Goal: Task Accomplishment & Management: Use online tool/utility

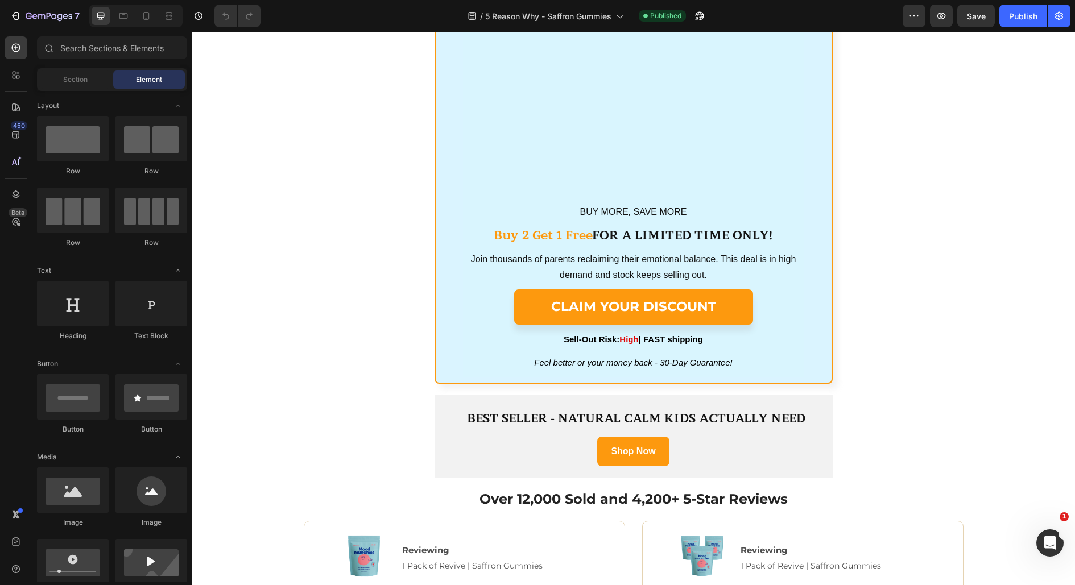
scroll to position [1719, 0]
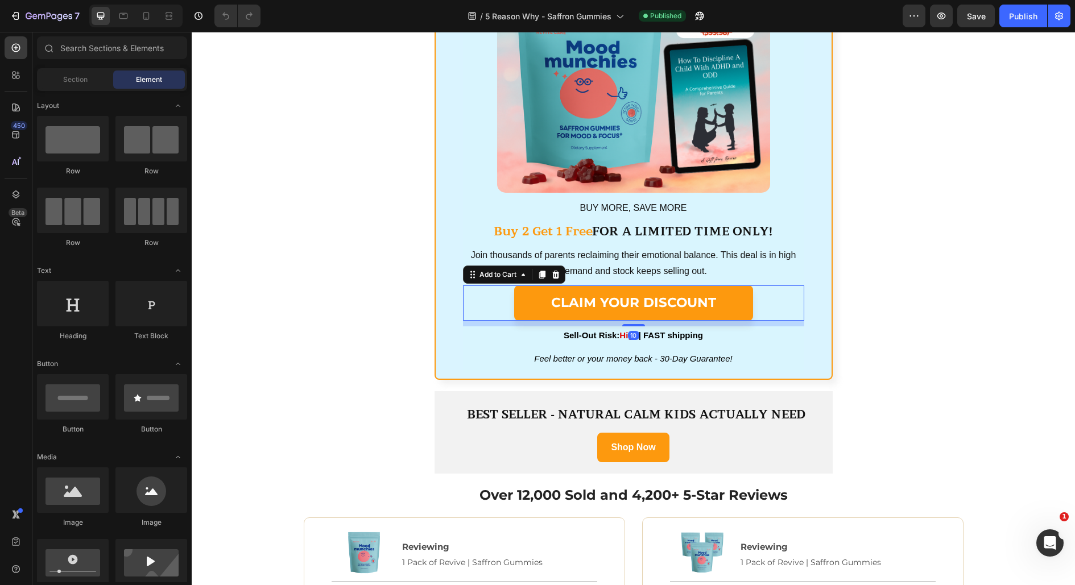
click at [613, 315] on button "CLAIM YOUR DISCOUNT" at bounding box center [633, 303] width 239 height 35
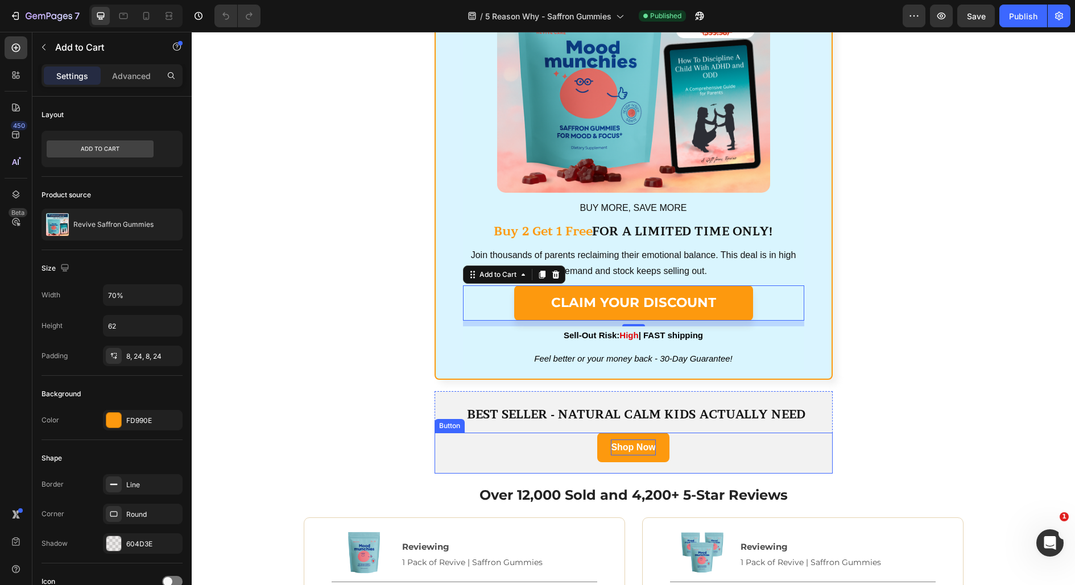
click at [614, 452] on strong "Shop Now" at bounding box center [633, 448] width 44 height 10
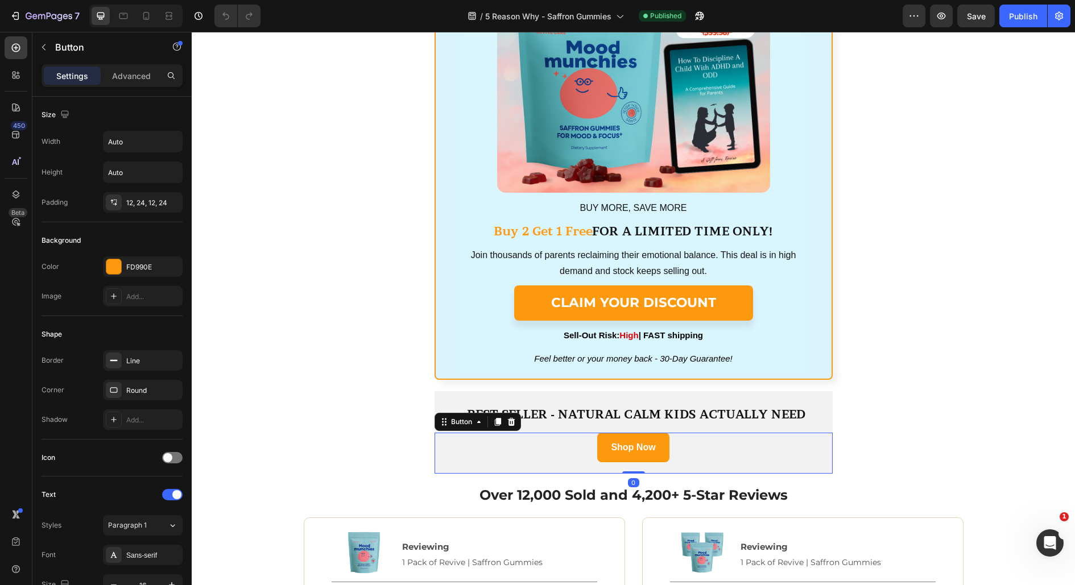
click at [596, 454] on div "Shop Now Button 0" at bounding box center [634, 454] width 398 height 42
click at [599, 453] on link "Shop Now" at bounding box center [633, 448] width 72 height 30
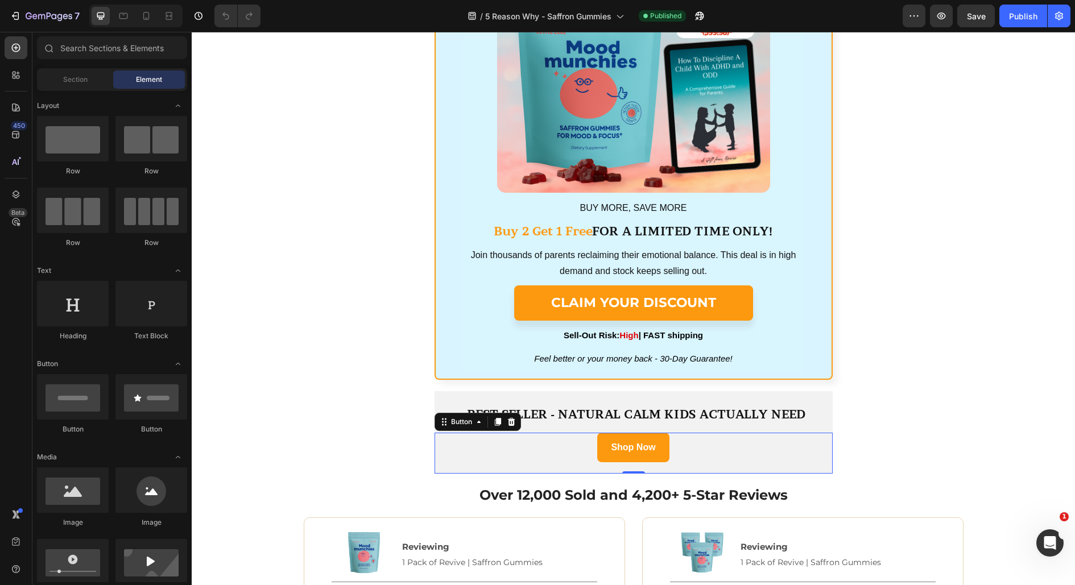
click at [359, 387] on div "1. Get Your Sweet Child Back Within Just 2-3 Weeks Heading Image Stop waiting m…" at bounding box center [633, 123] width 883 height 3574
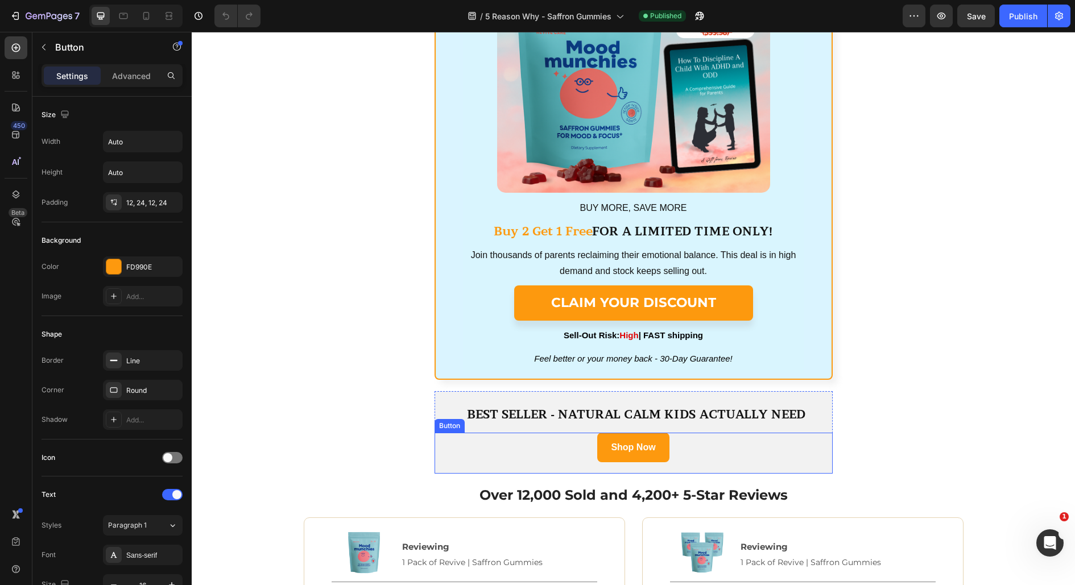
click at [626, 435] on link "Shop Now" at bounding box center [633, 448] width 72 height 30
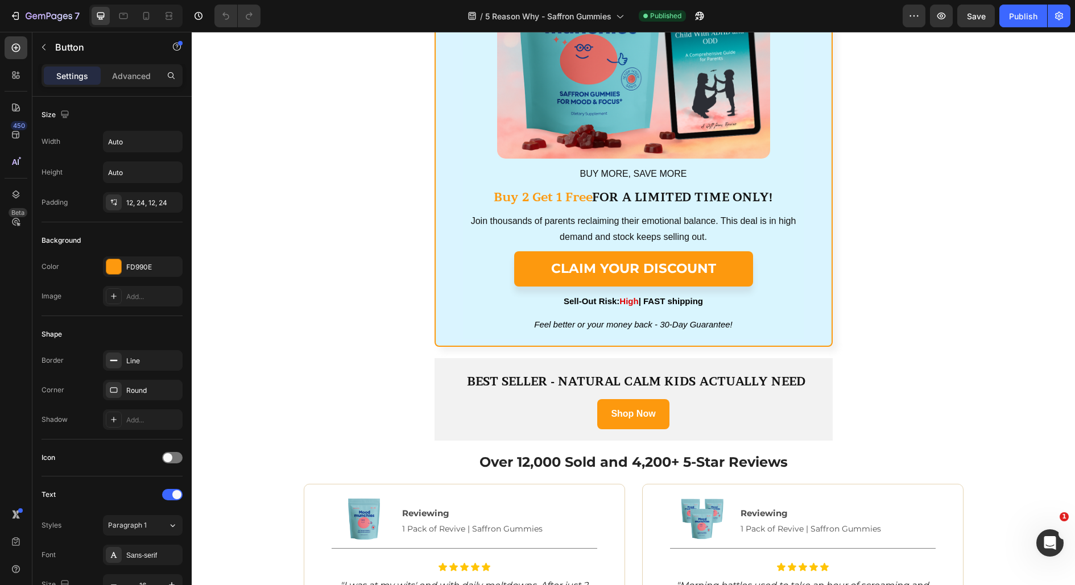
scroll to position [1800, 0]
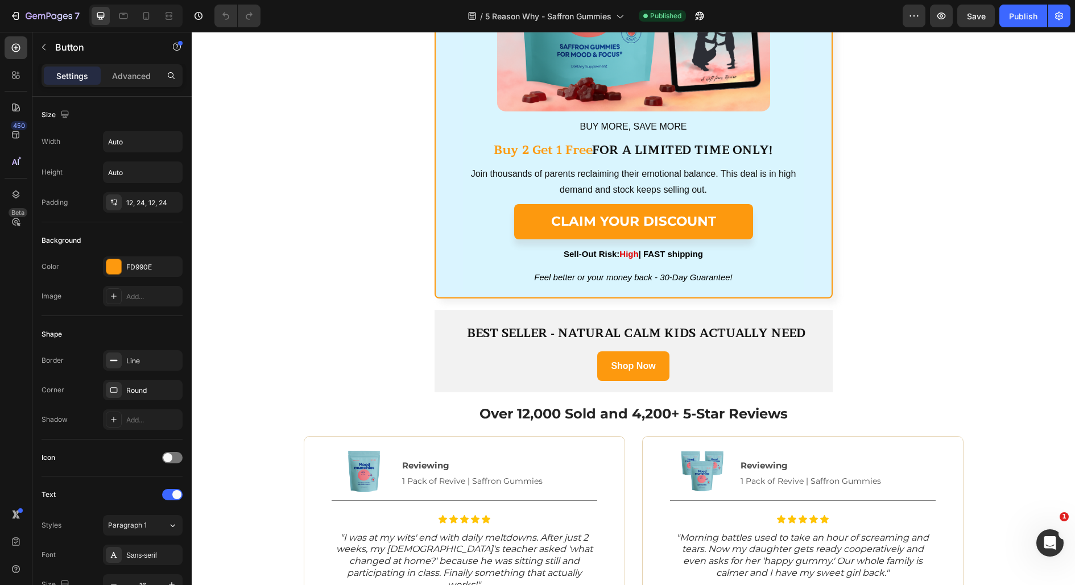
click at [603, 369] on link "Shop Now" at bounding box center [633, 367] width 72 height 30
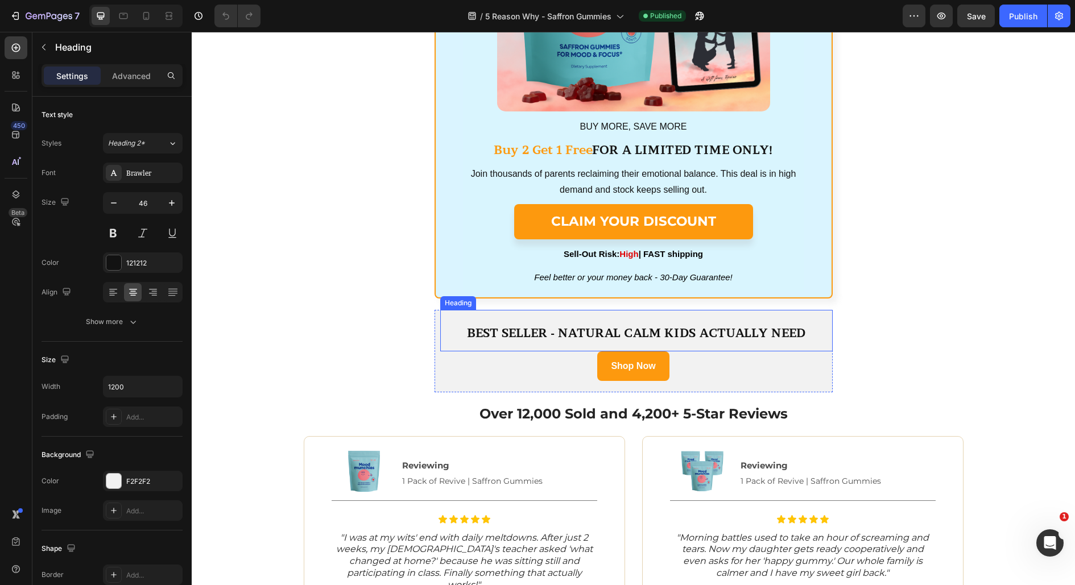
click at [555, 351] on h2 "BEST SELLER - NATURAL CALM KIDS ACTUALLY NEED" at bounding box center [636, 331] width 392 height 42
click at [610, 358] on link "Shop Now" at bounding box center [633, 367] width 72 height 30
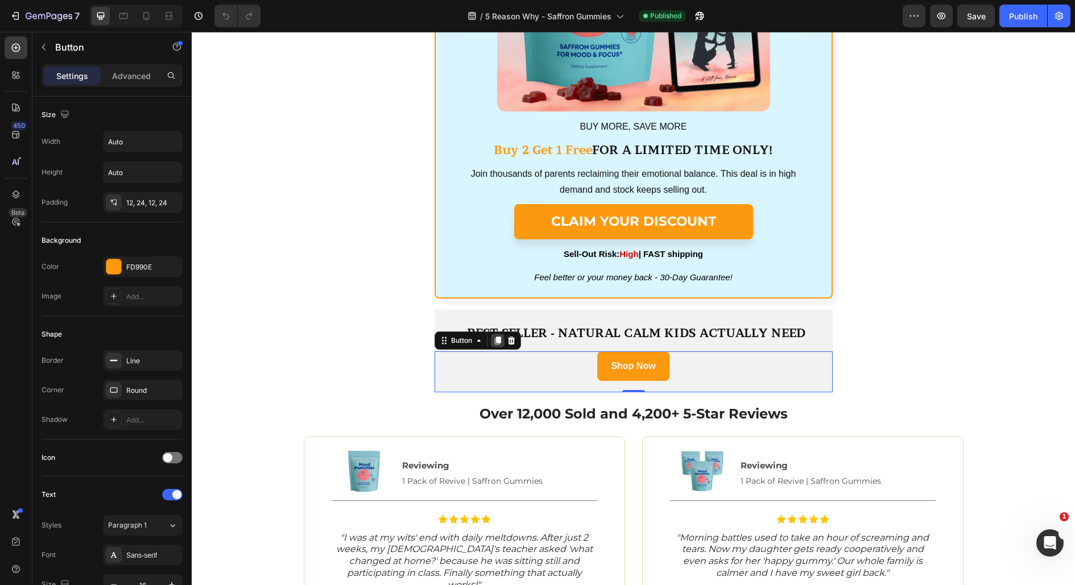
click at [497, 341] on icon at bounding box center [497, 341] width 6 height 8
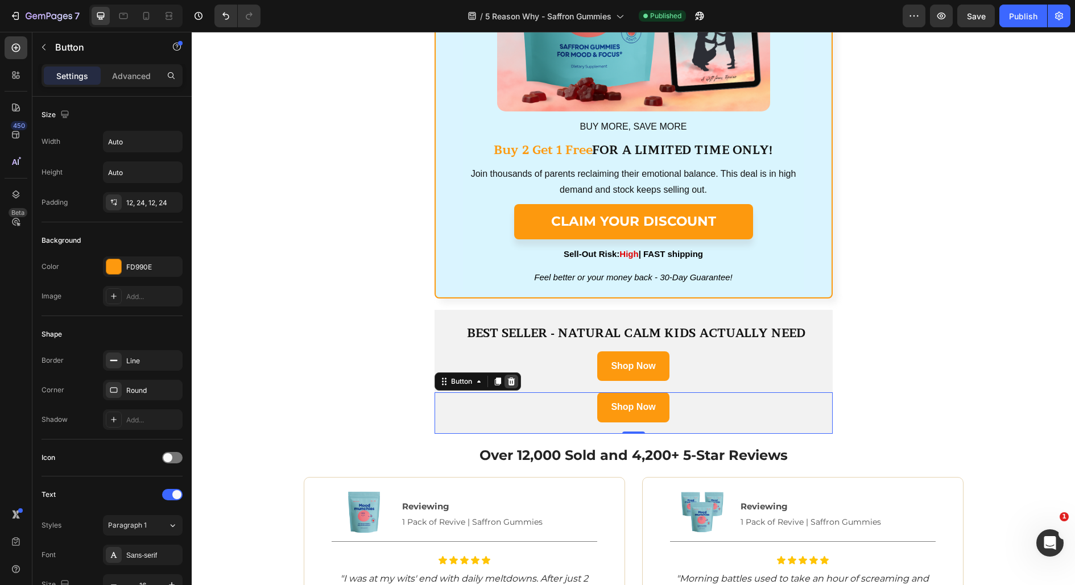
click at [510, 382] on icon at bounding box center [511, 381] width 9 height 9
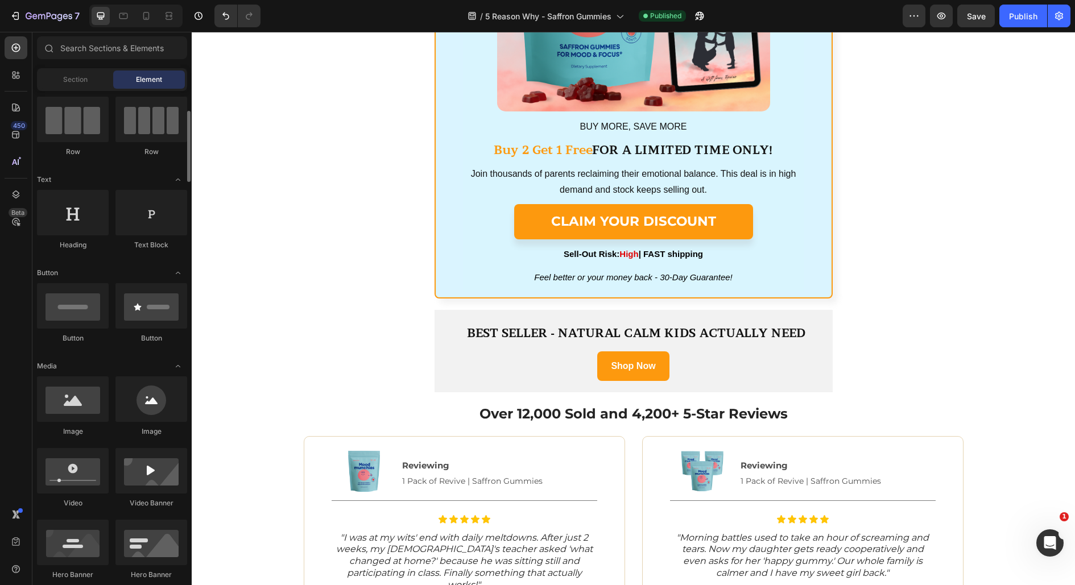
scroll to position [97, 0]
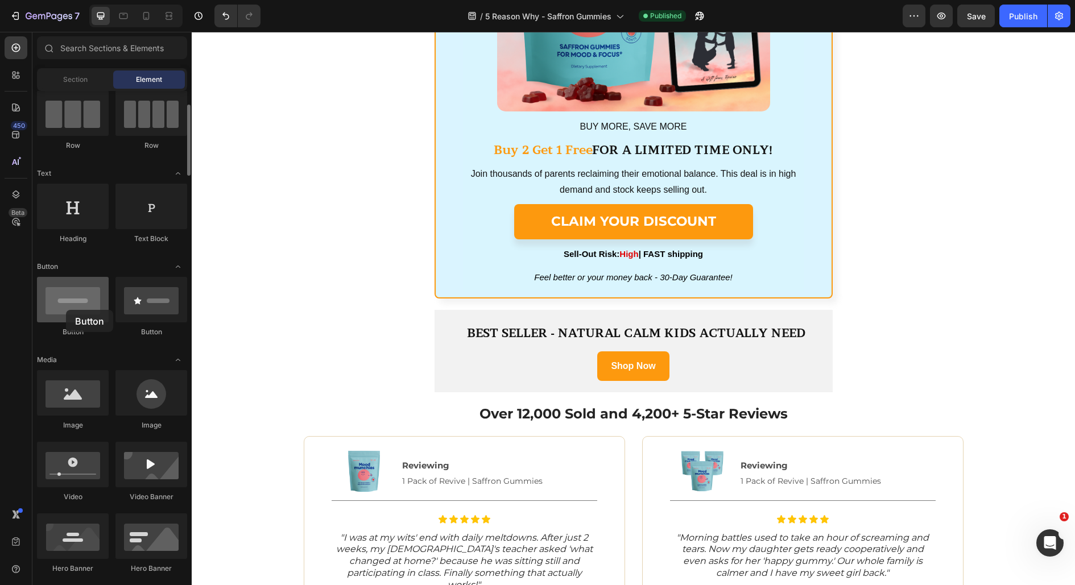
click at [66, 310] on div at bounding box center [73, 300] width 72 height 46
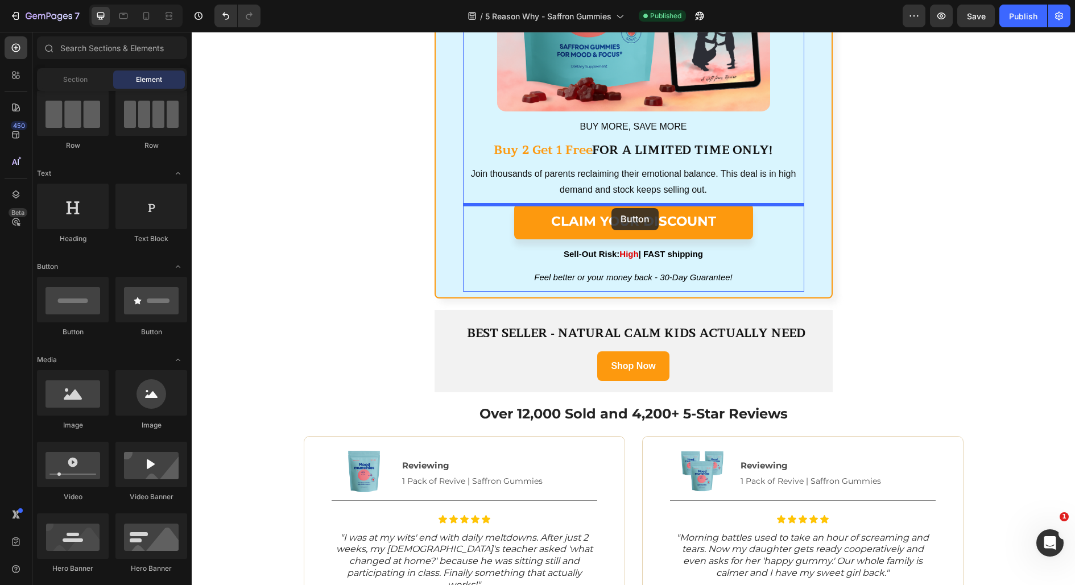
drag, startPoint x: 258, startPoint y: 342, endPoint x: 609, endPoint y: 208, distance: 376.3
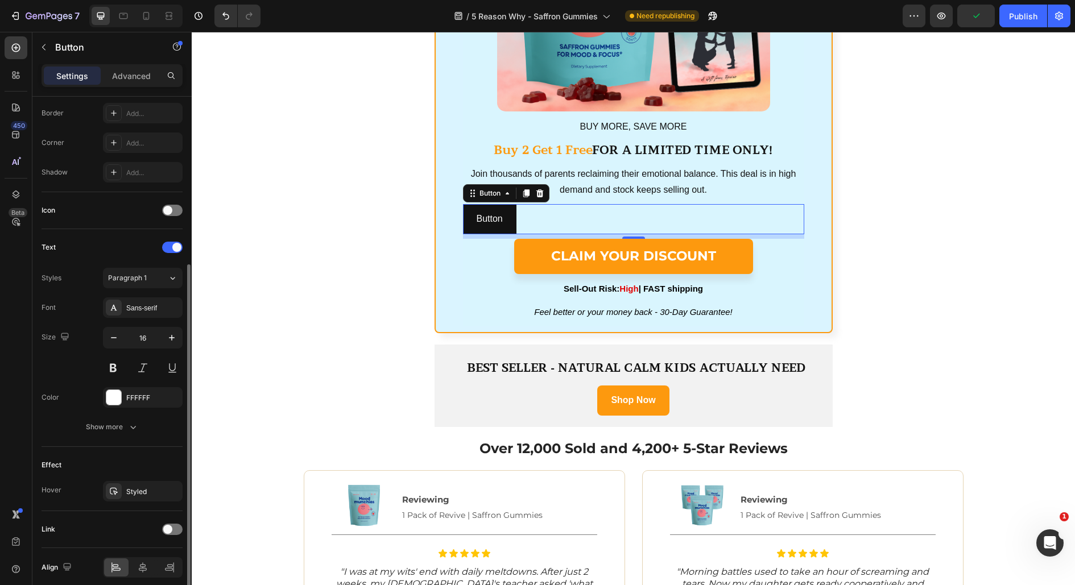
scroll to position [257, 0]
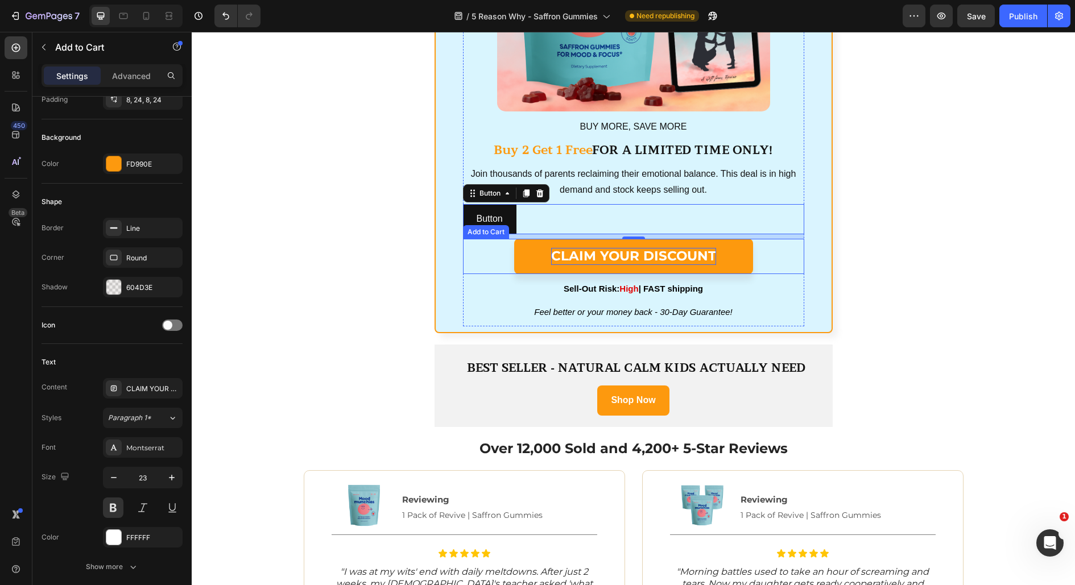
click at [573, 255] on div "CLAIM YOUR DISCOUNT" at bounding box center [633, 256] width 165 height 17
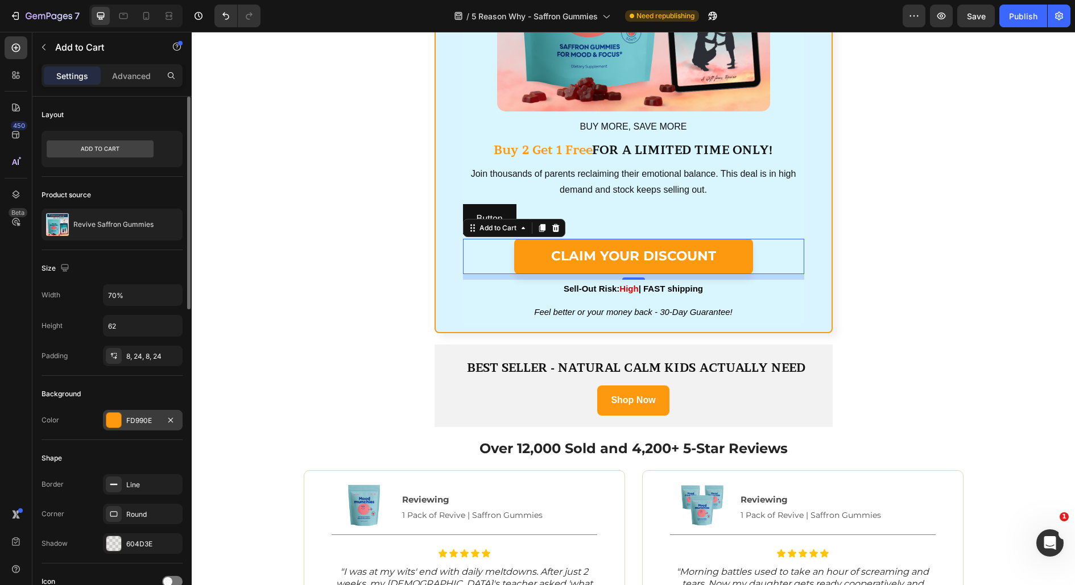
click at [127, 416] on div "FD990E" at bounding box center [142, 421] width 33 height 10
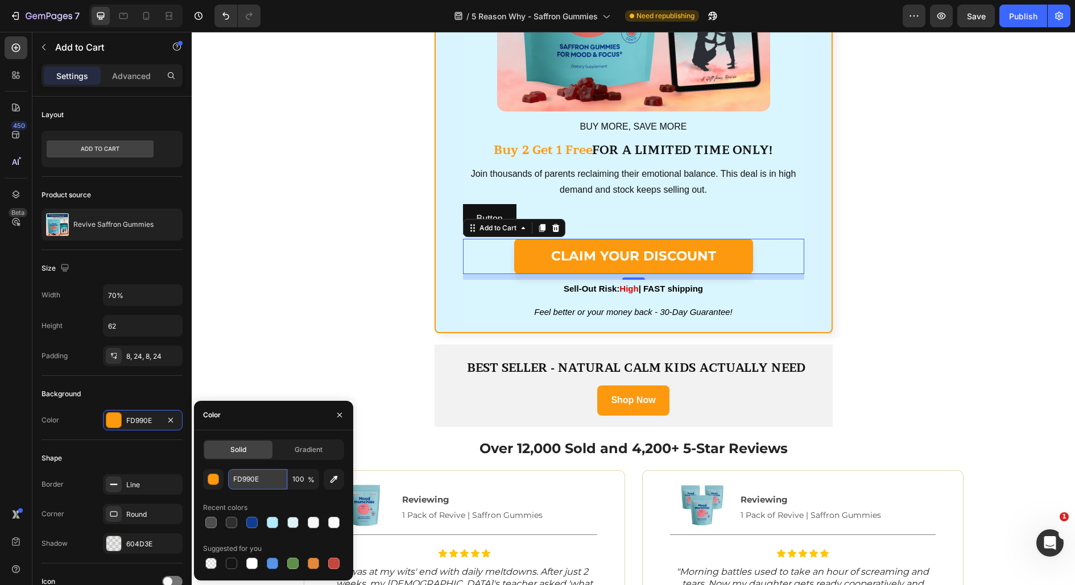
click at [254, 475] on input "FD990E" at bounding box center [257, 479] width 59 height 20
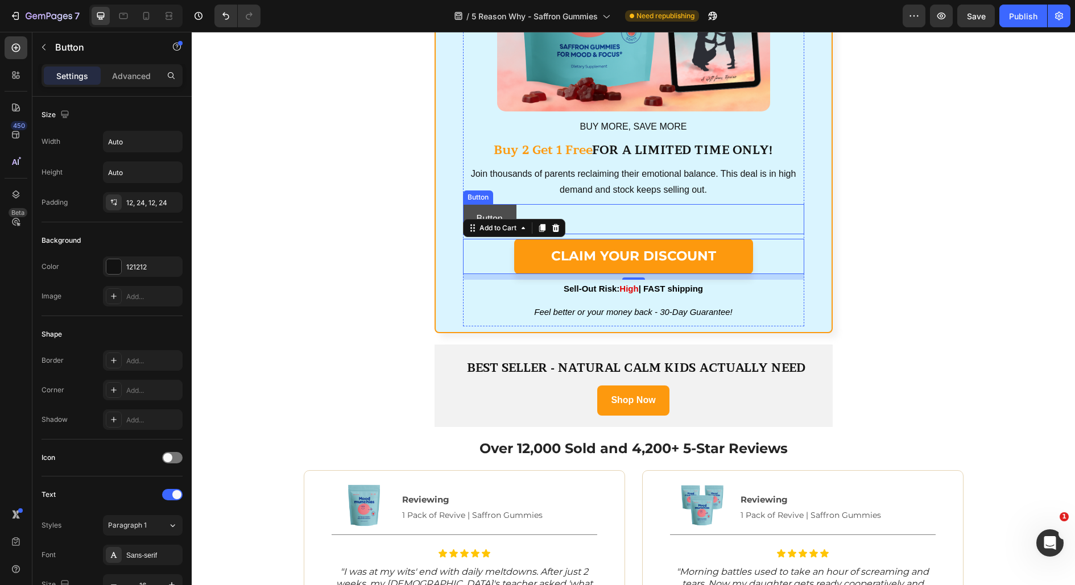
click at [513, 209] on button "Button" at bounding box center [489, 219] width 53 height 30
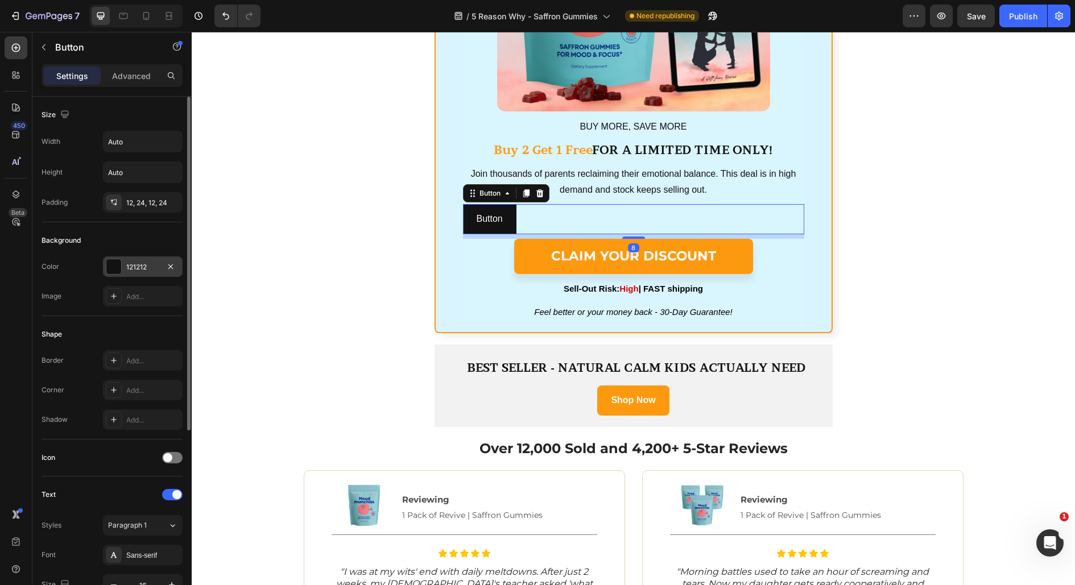
click at [140, 265] on div "121212" at bounding box center [142, 267] width 33 height 10
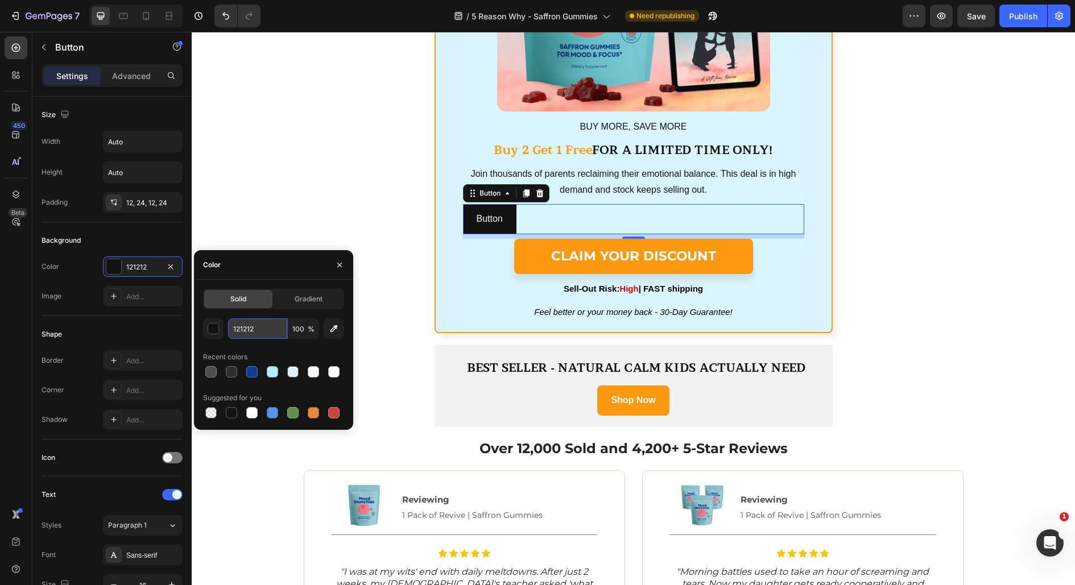
click at [253, 326] on input "121212" at bounding box center [257, 329] width 59 height 20
paste input "FD990E"
type input "FD990E"
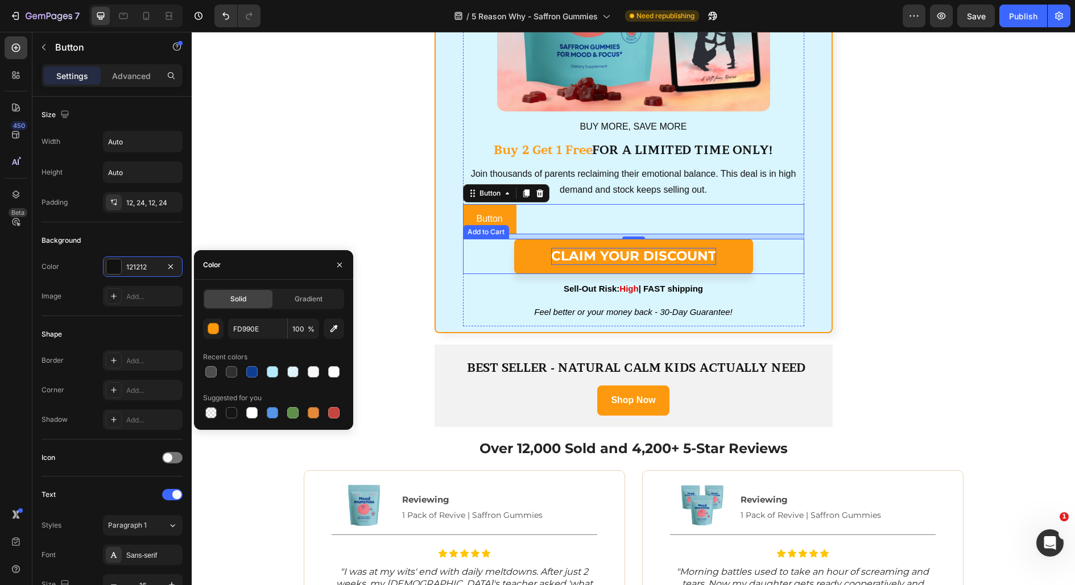
click at [606, 257] on div "CLAIM YOUR DISCOUNT" at bounding box center [633, 256] width 165 height 17
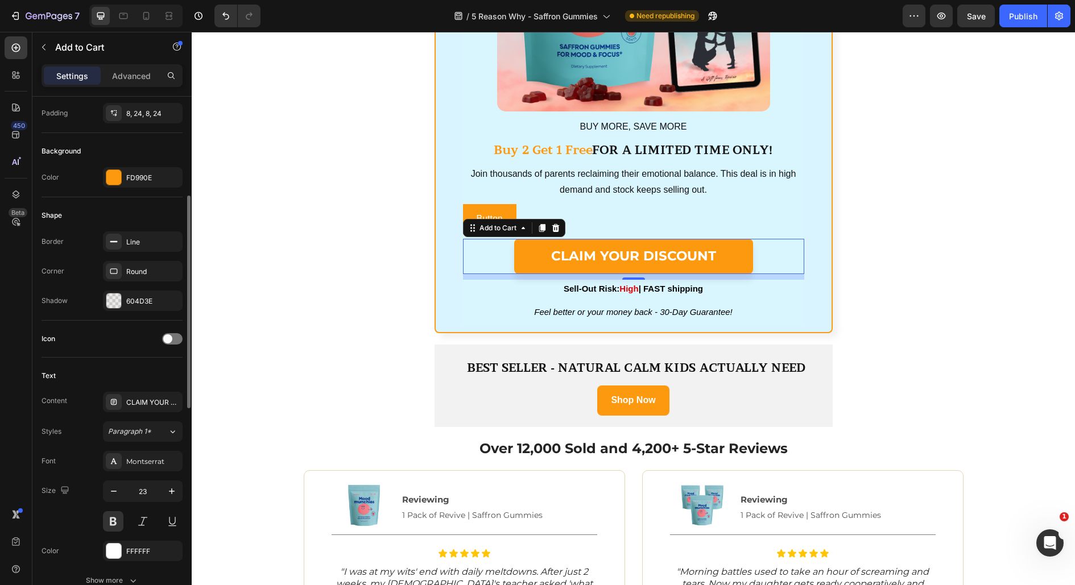
scroll to position [245, 0]
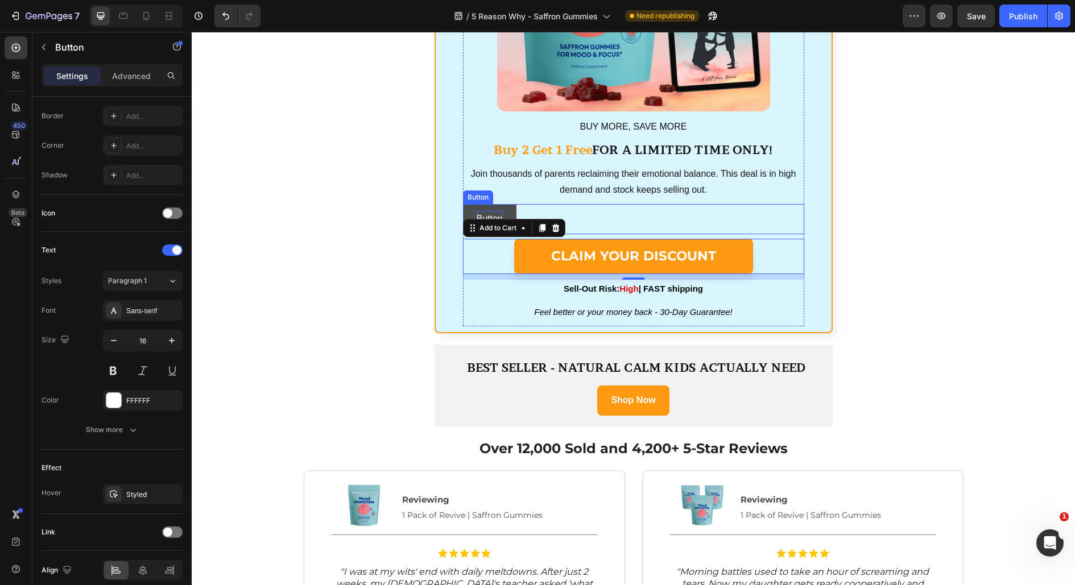
click at [491, 213] on p "Button" at bounding box center [490, 219] width 26 height 16
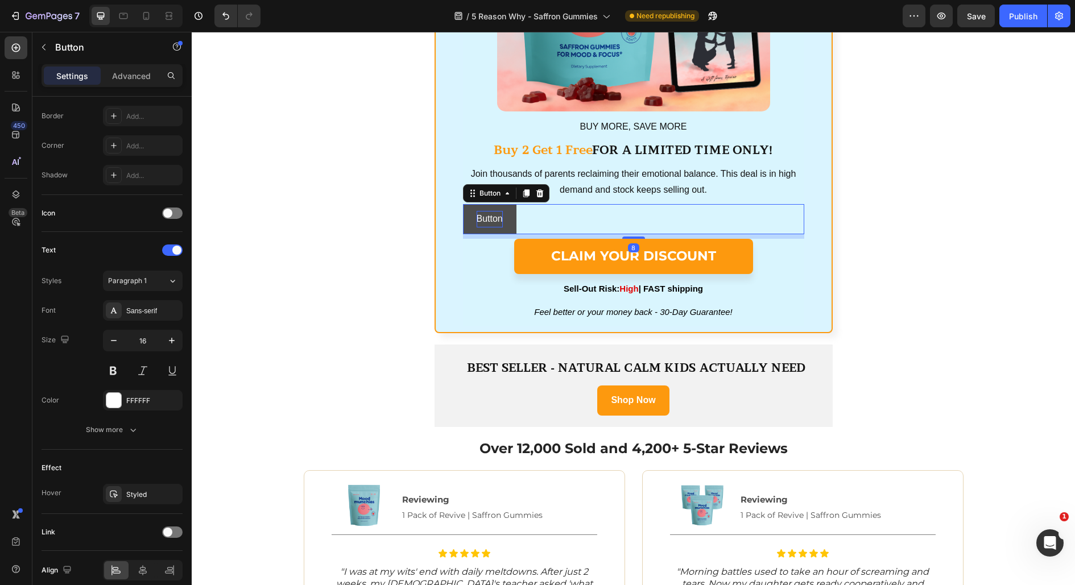
scroll to position [0, 0]
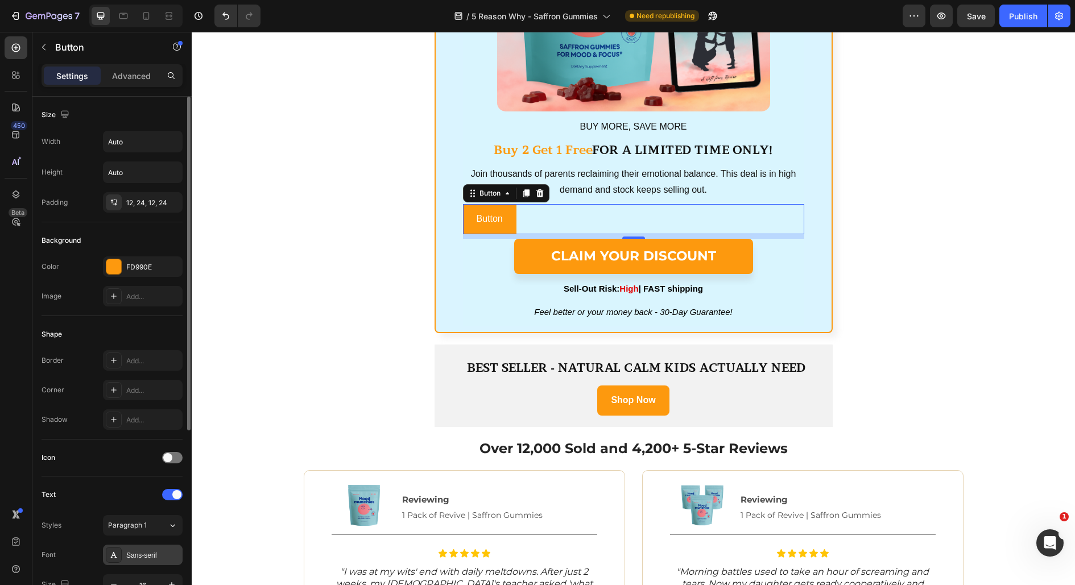
click at [147, 545] on div "Sans-serif" at bounding box center [143, 555] width 80 height 20
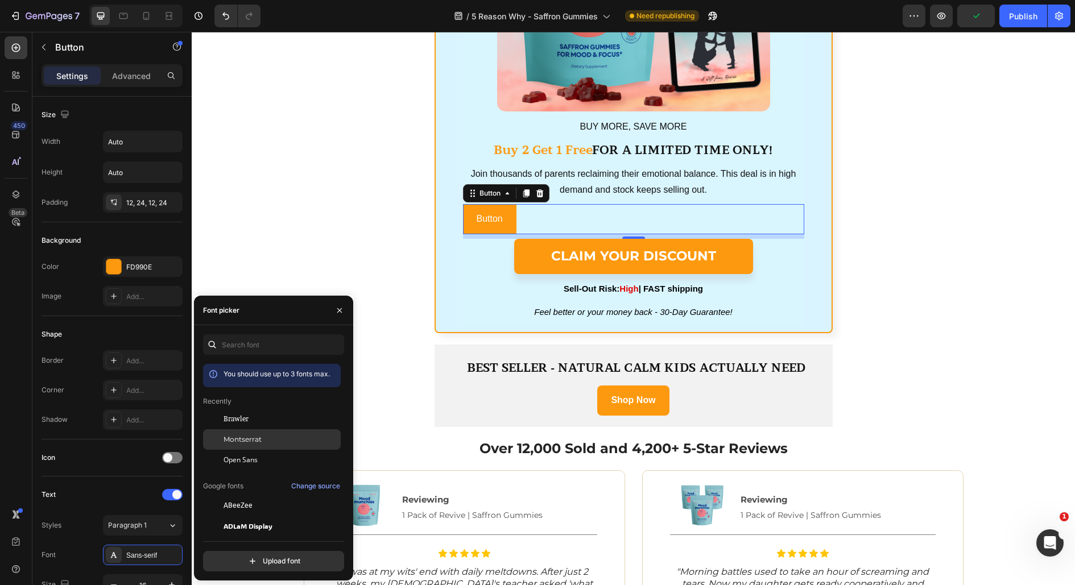
click at [264, 435] on div "Montserrat" at bounding box center [281, 440] width 115 height 10
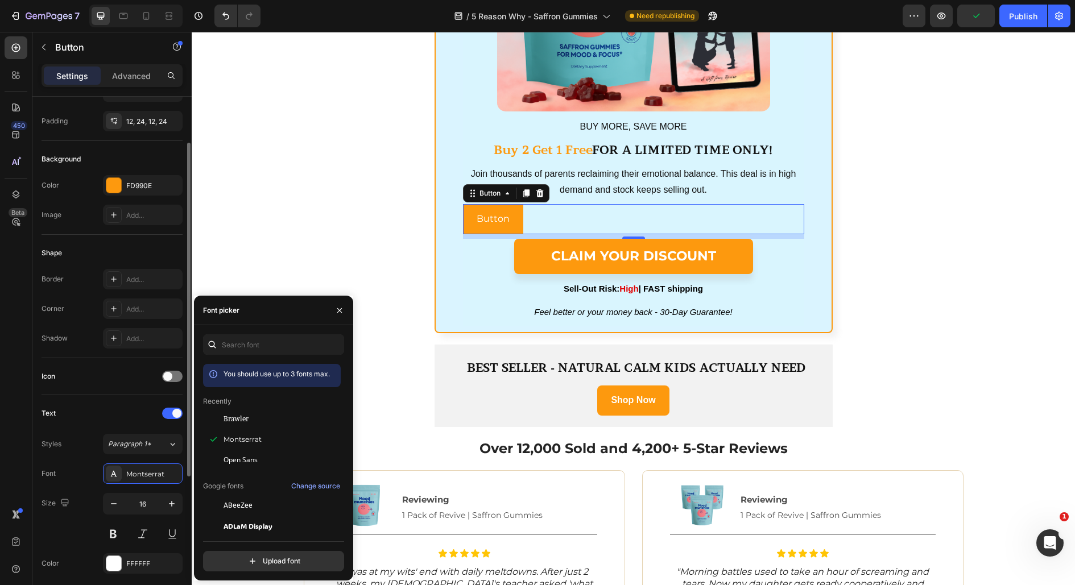
scroll to position [84, 0]
click at [171, 496] on icon "button" at bounding box center [171, 501] width 11 height 11
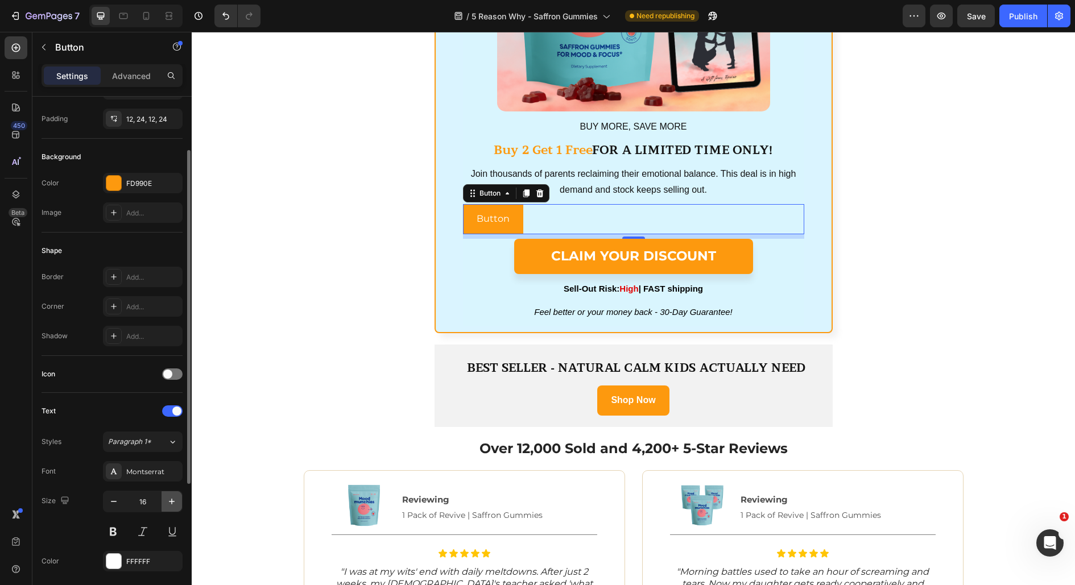
click at [171, 496] on icon "button" at bounding box center [171, 501] width 11 height 11
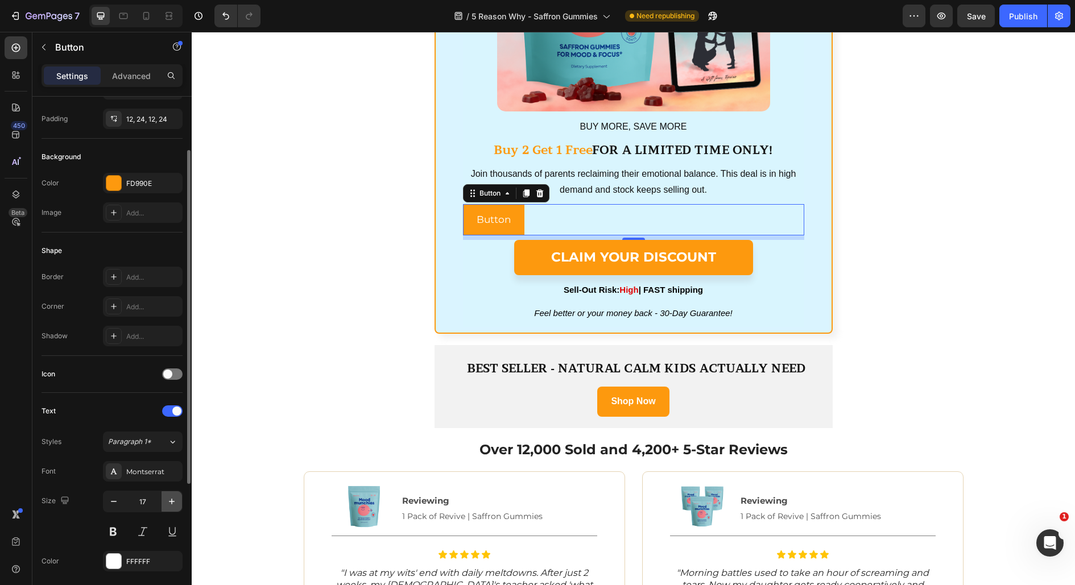
click at [171, 496] on icon "button" at bounding box center [171, 501] width 11 height 11
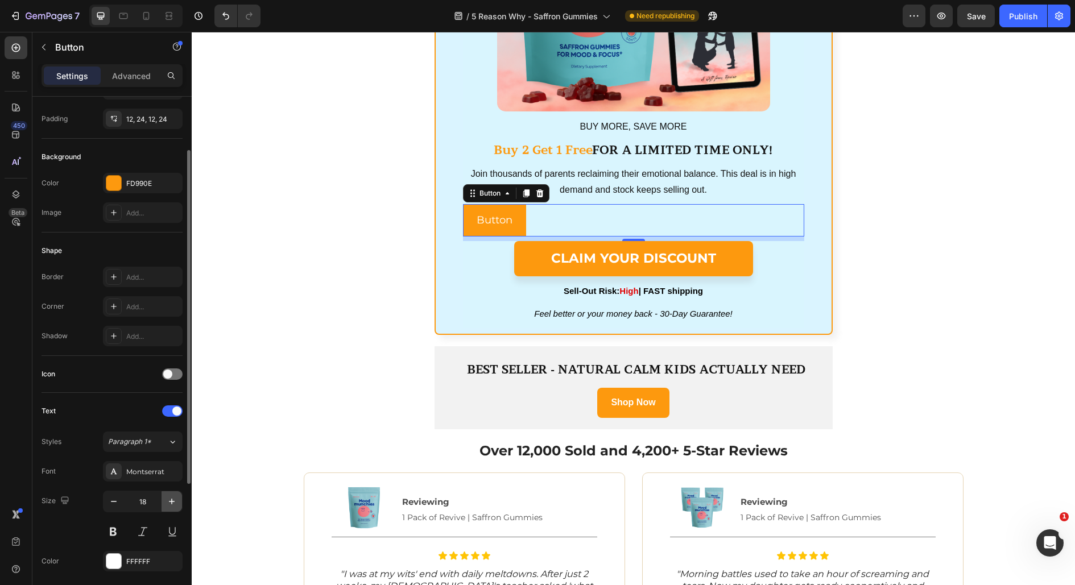
click at [171, 496] on icon "button" at bounding box center [171, 501] width 11 height 11
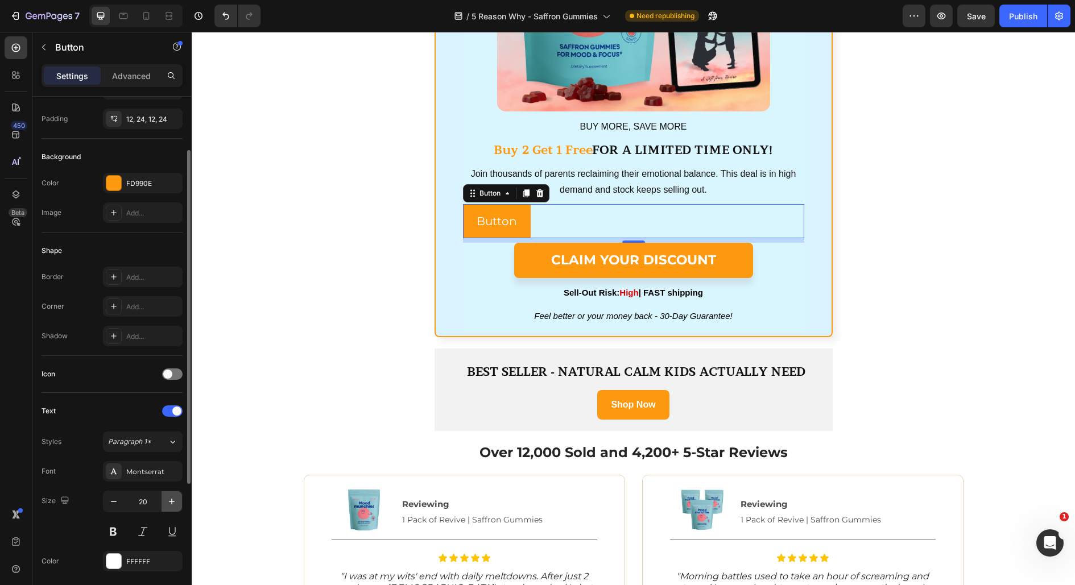
click at [171, 496] on icon "button" at bounding box center [171, 501] width 11 height 11
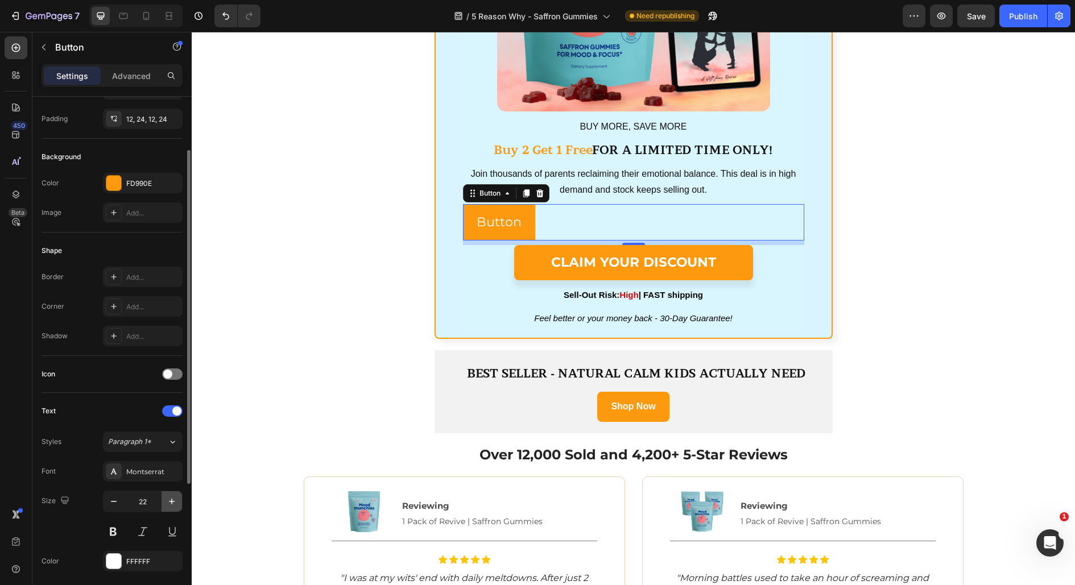
click at [171, 496] on icon "button" at bounding box center [171, 501] width 11 height 11
type input "23"
click at [115, 534] on button at bounding box center [113, 532] width 20 height 20
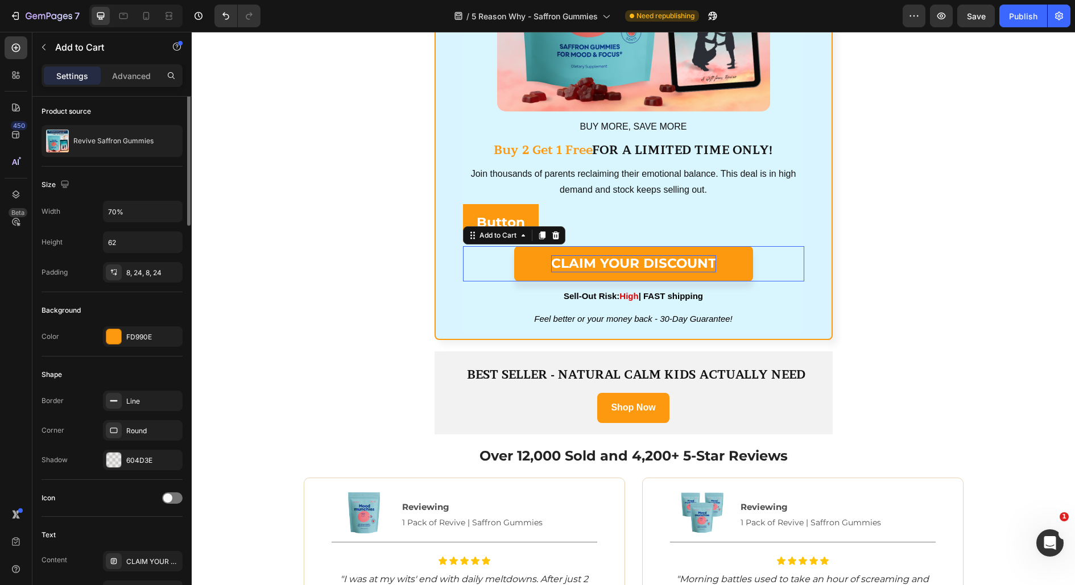
scroll to position [0, 0]
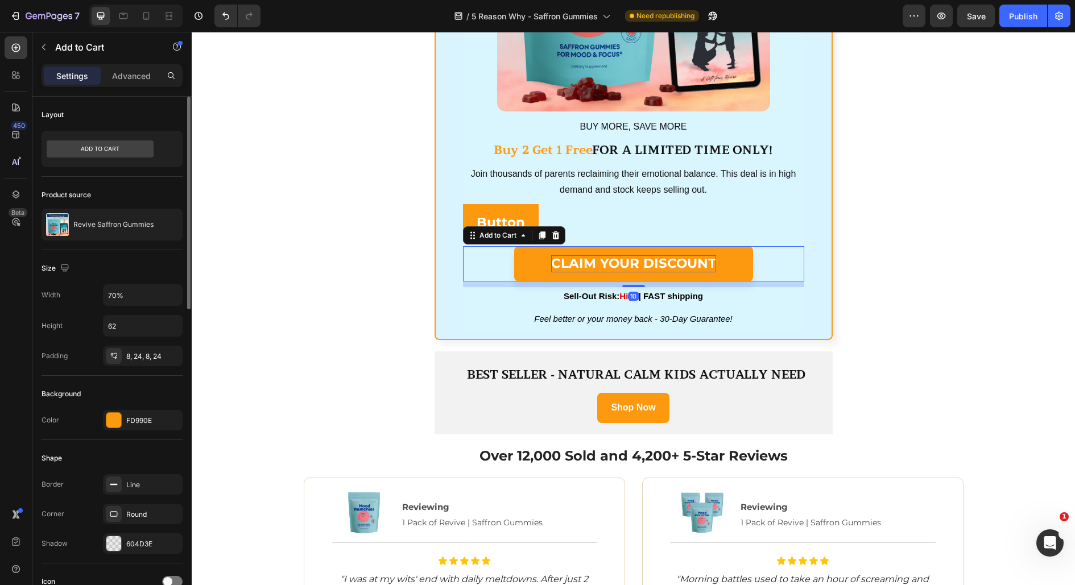
click at [593, 262] on div "CLAIM YOUR DISCOUNT" at bounding box center [633, 263] width 165 height 17
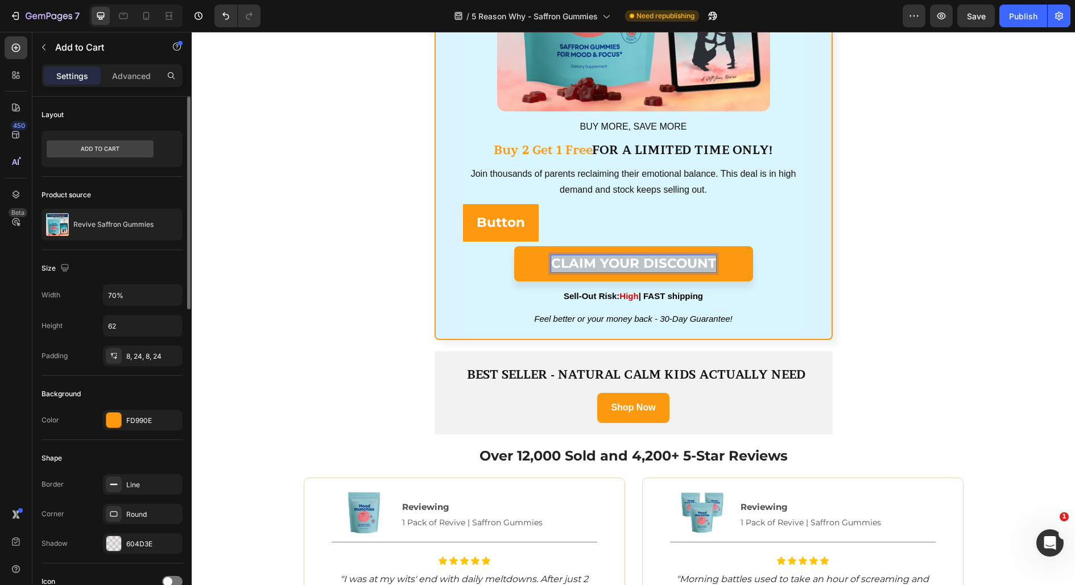
click at [593, 262] on p "CLAIM YOUR DISCOUNT" at bounding box center [633, 263] width 165 height 17
copy p "CLAIM YOUR DISCOUNT"
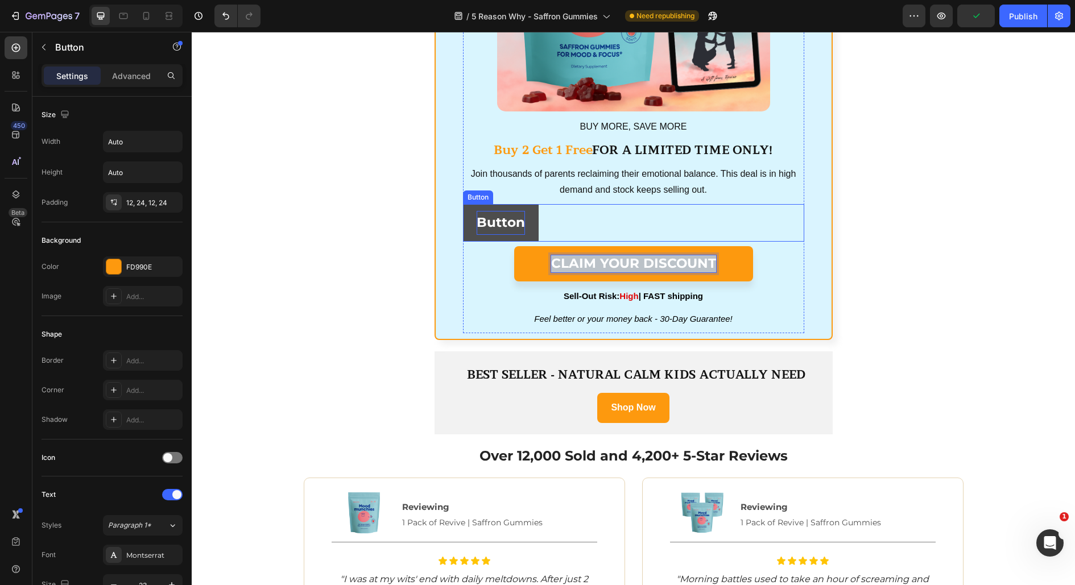
click at [491, 223] on p "Button" at bounding box center [501, 222] width 48 height 23
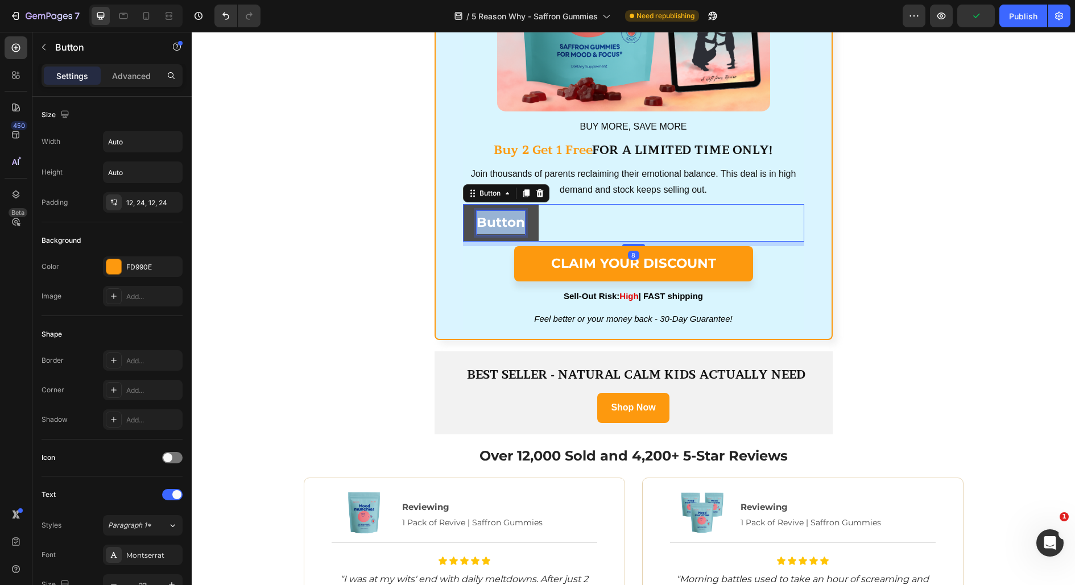
click at [491, 223] on p "Button" at bounding box center [501, 222] width 48 height 23
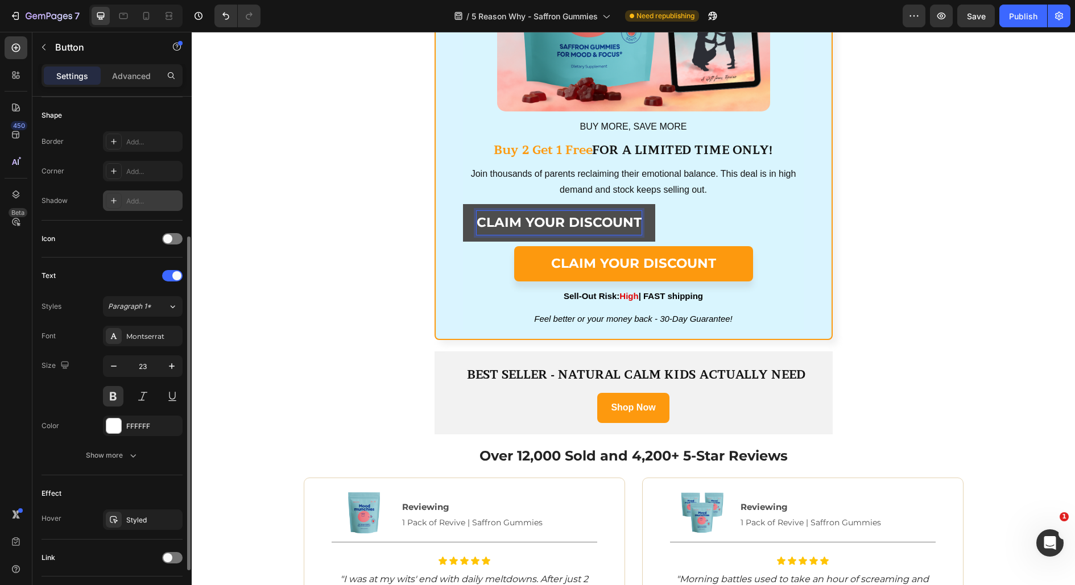
scroll to position [291, 0]
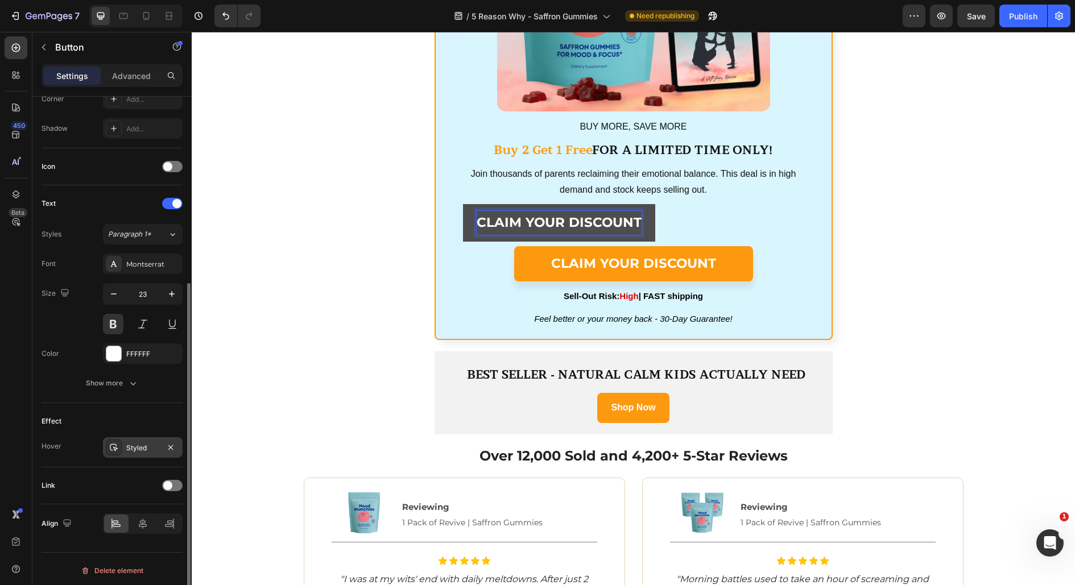
click at [125, 440] on div "Styled" at bounding box center [143, 447] width 80 height 20
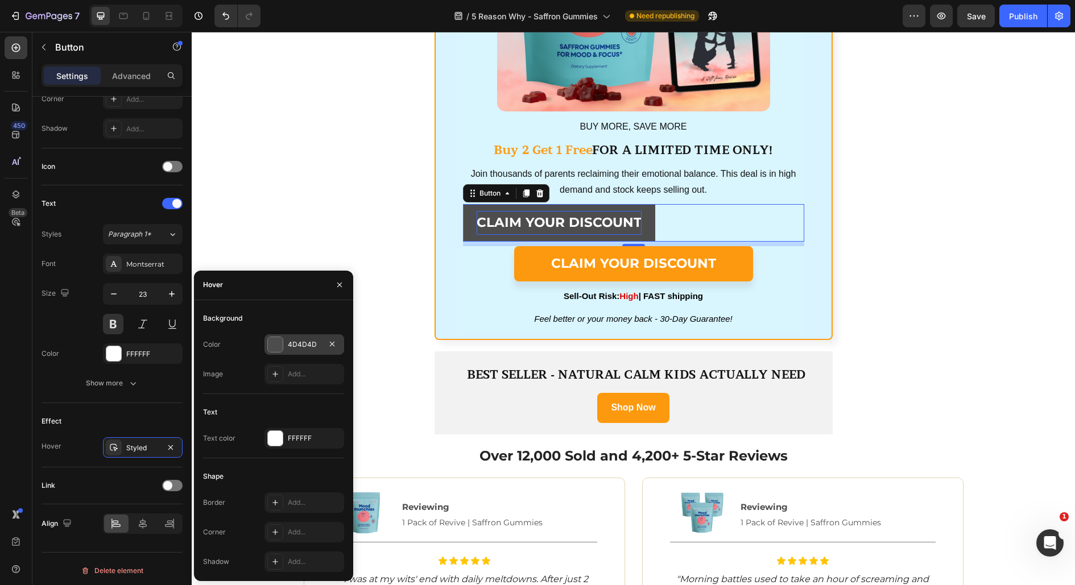
click at [297, 345] on div "4D4D4D" at bounding box center [304, 345] width 33 height 10
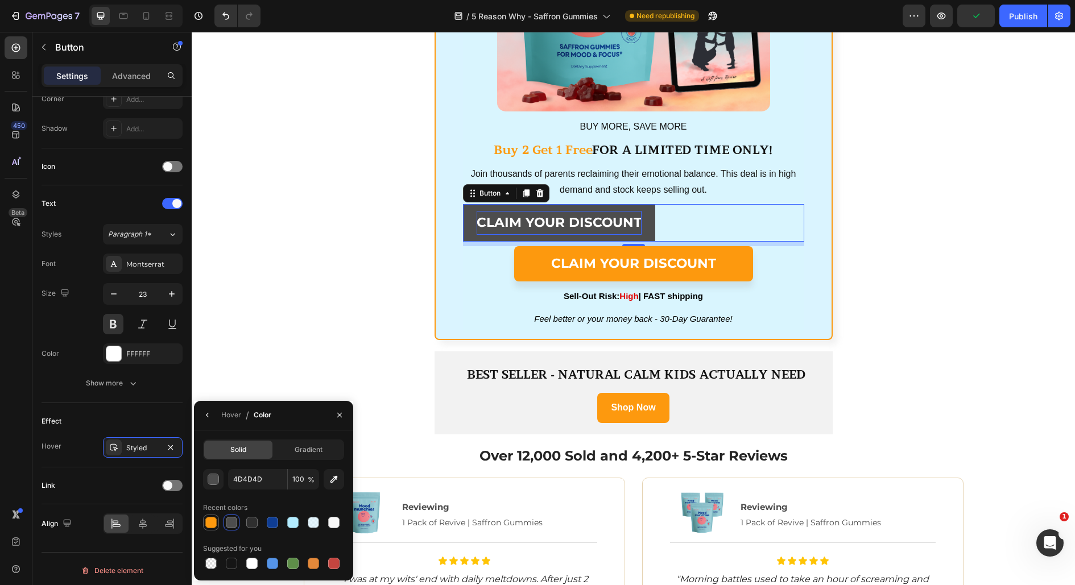
click at [209, 523] on div at bounding box center [210, 522] width 11 height 11
type input "FD990E"
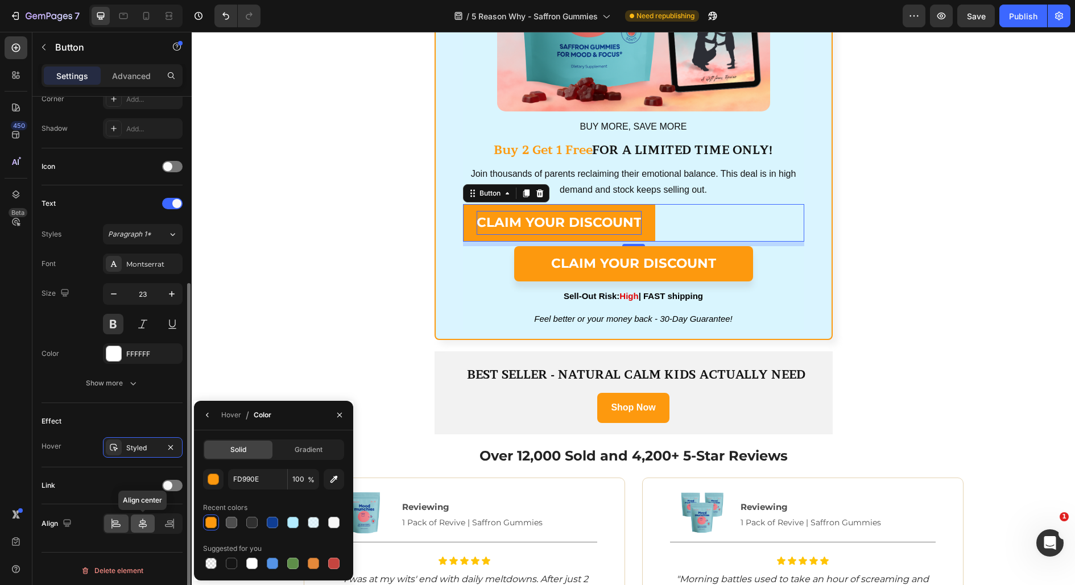
click at [148, 519] on div at bounding box center [143, 524] width 24 height 18
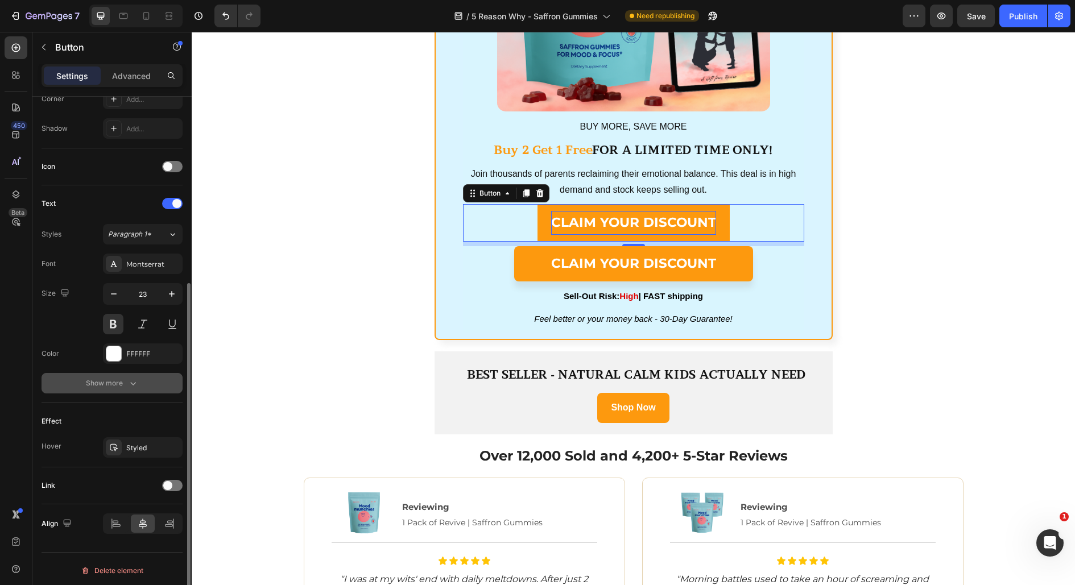
click at [121, 386] on div "Show more" at bounding box center [112, 383] width 53 height 11
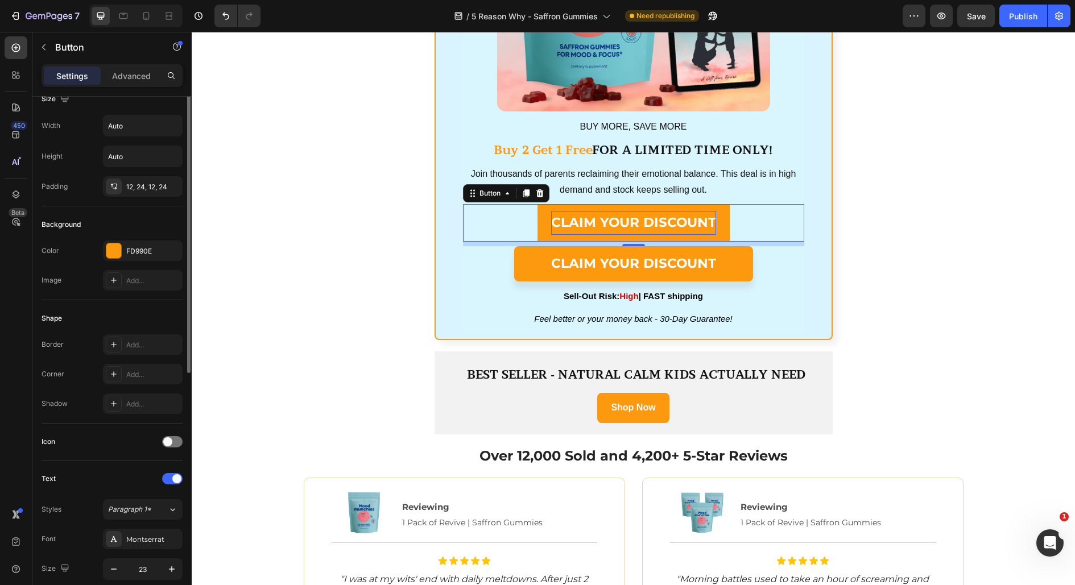
scroll to position [0, 0]
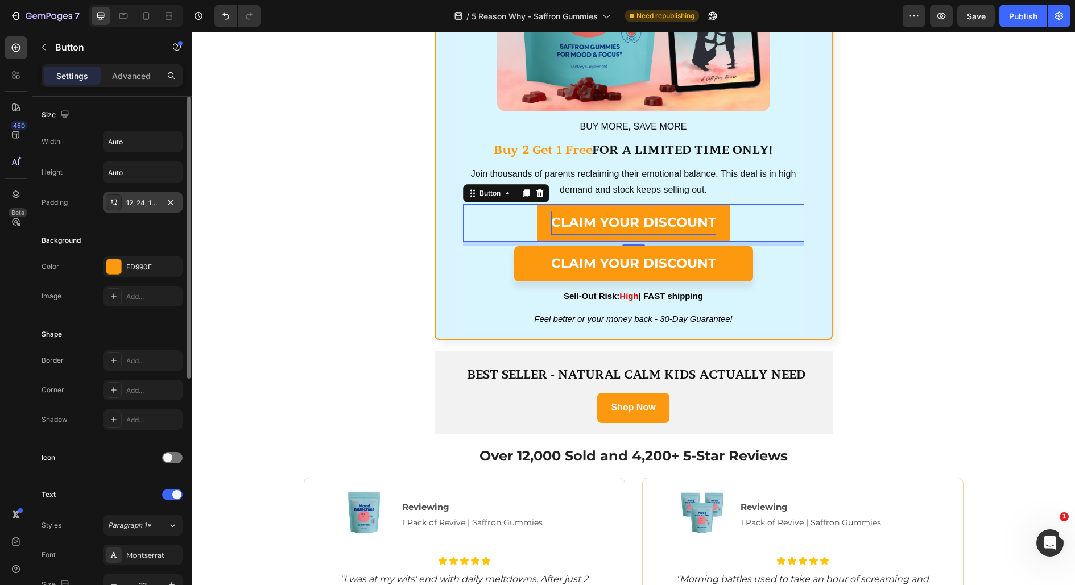
click at [151, 206] on div "12, 24, 12, 24" at bounding box center [142, 203] width 33 height 10
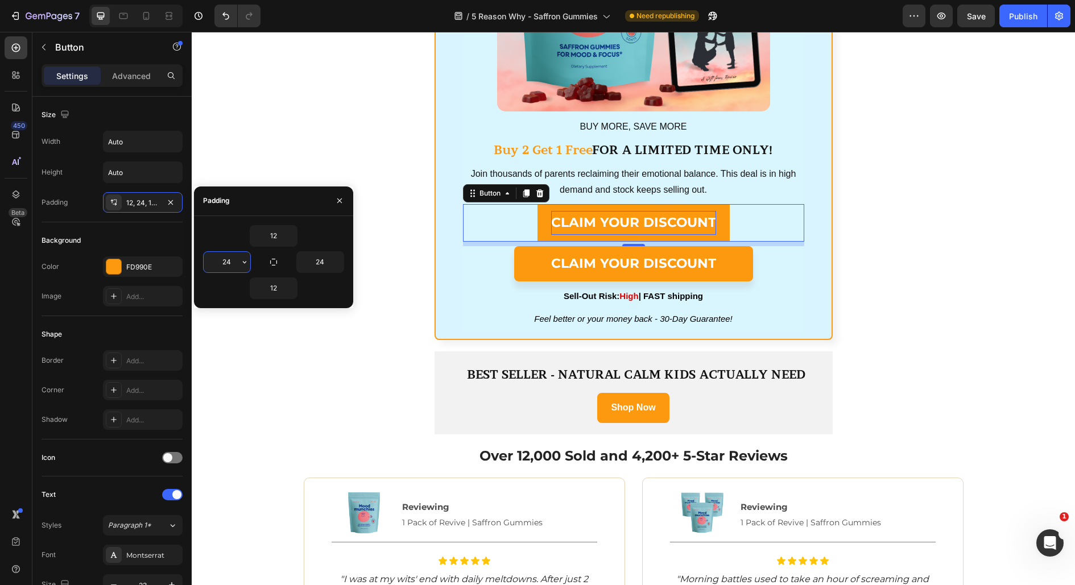
click at [230, 257] on input "24" at bounding box center [227, 262] width 47 height 20
click at [231, 258] on input "12" at bounding box center [227, 262] width 47 height 20
click at [230, 259] on input "24" at bounding box center [227, 262] width 47 height 20
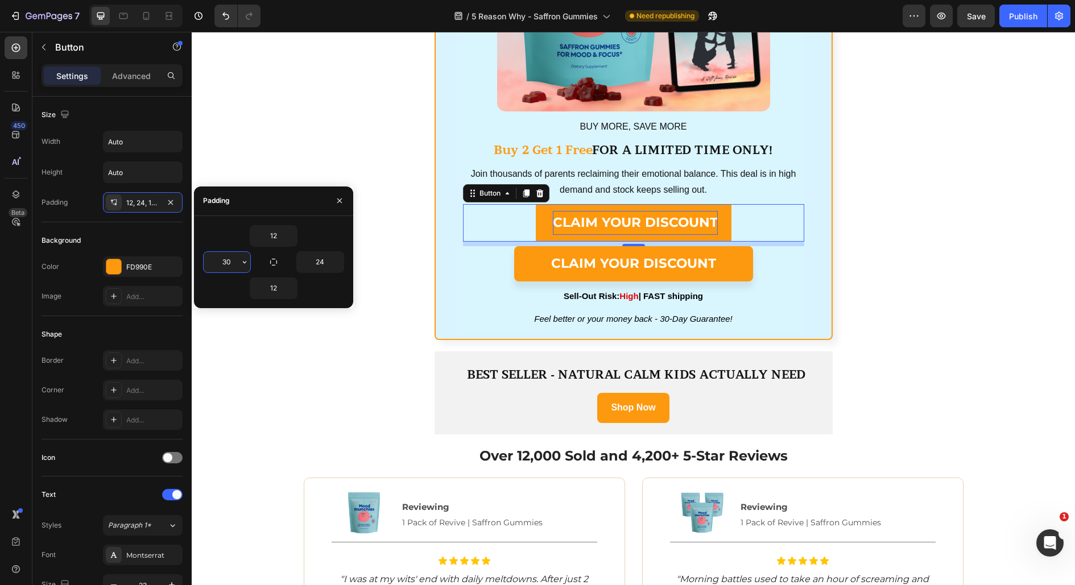
type input "3"
type input "5"
type input "100"
click at [312, 261] on input "24" at bounding box center [320, 262] width 47 height 20
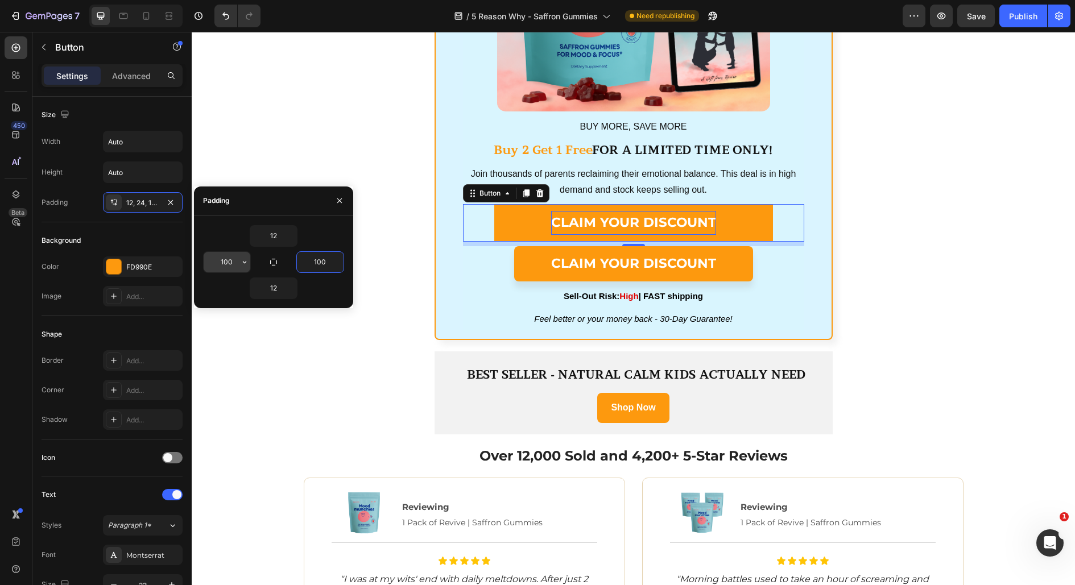
type input "100"
click at [221, 258] on input "100" at bounding box center [227, 262] width 47 height 20
type input "50"
click at [320, 265] on input "100" at bounding box center [320, 262] width 47 height 20
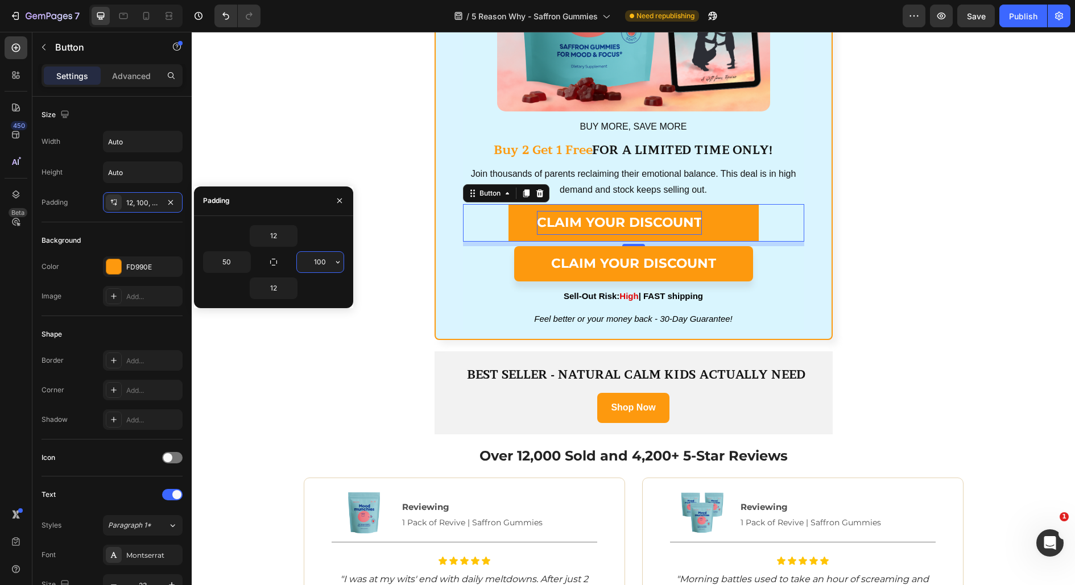
click at [320, 265] on input "100" at bounding box center [320, 262] width 47 height 20
type input "50"
click at [305, 337] on div "1. Get Your Sweet Child Back Within Just 2-3 Weeks Heading Image Stop waiting m…" at bounding box center [633, 62] width 883 height 3615
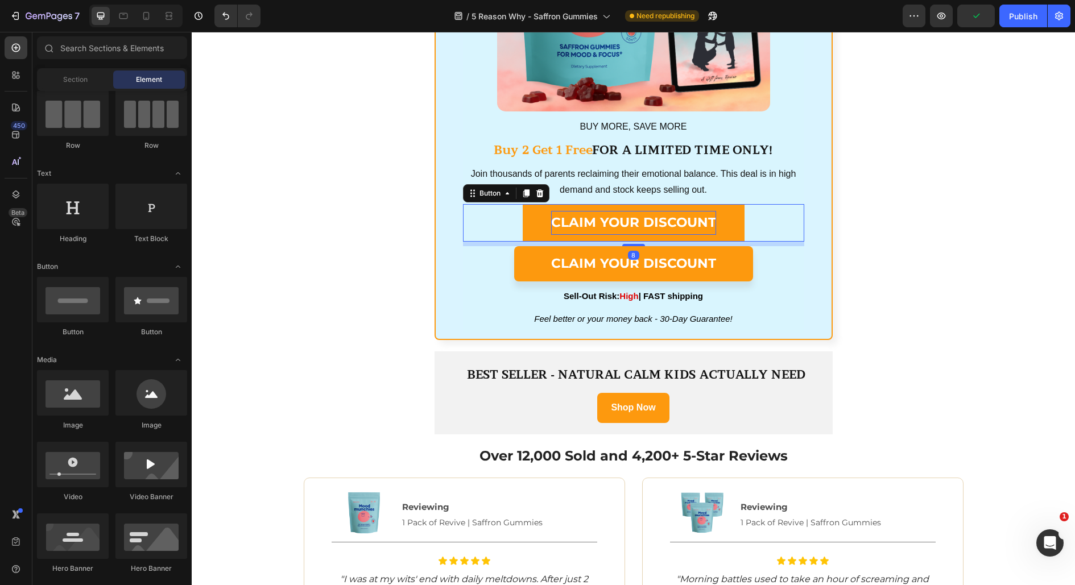
click at [536, 225] on button "CLAIM YOUR DISCOUNT" at bounding box center [634, 222] width 222 height 37
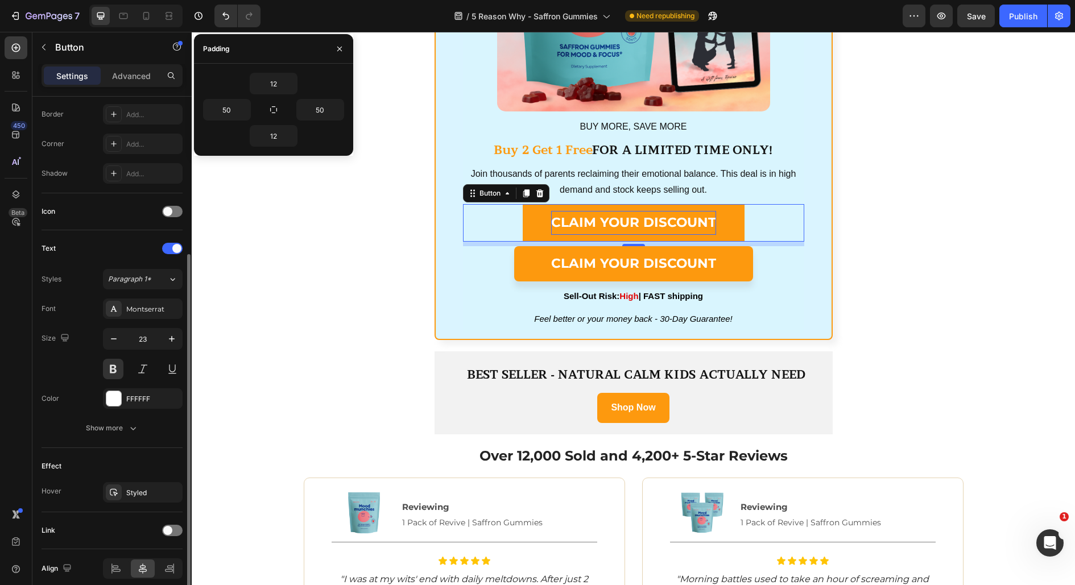
scroll to position [291, 0]
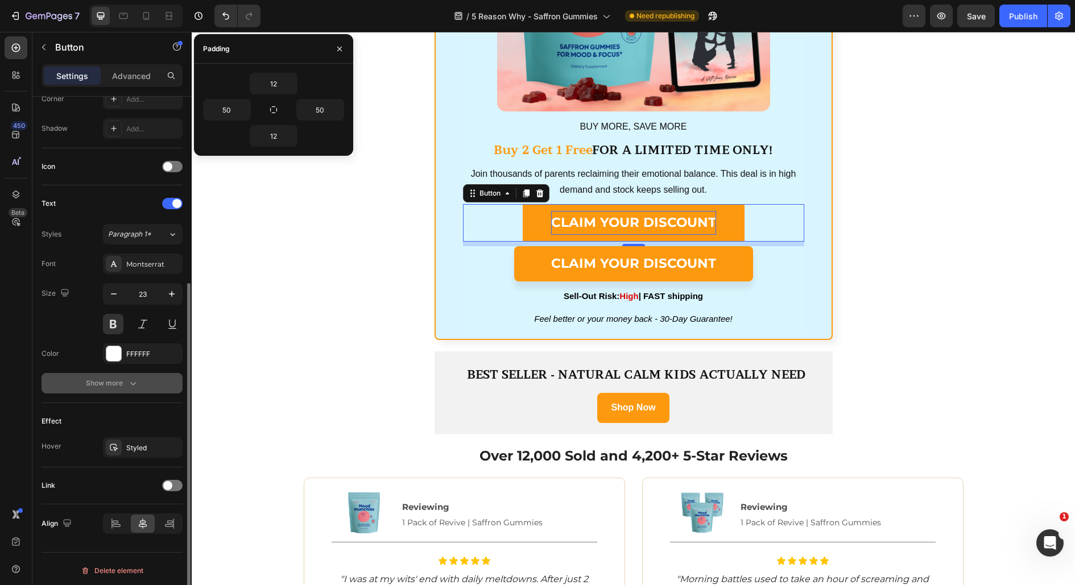
click at [118, 379] on div "Show more" at bounding box center [112, 383] width 53 height 11
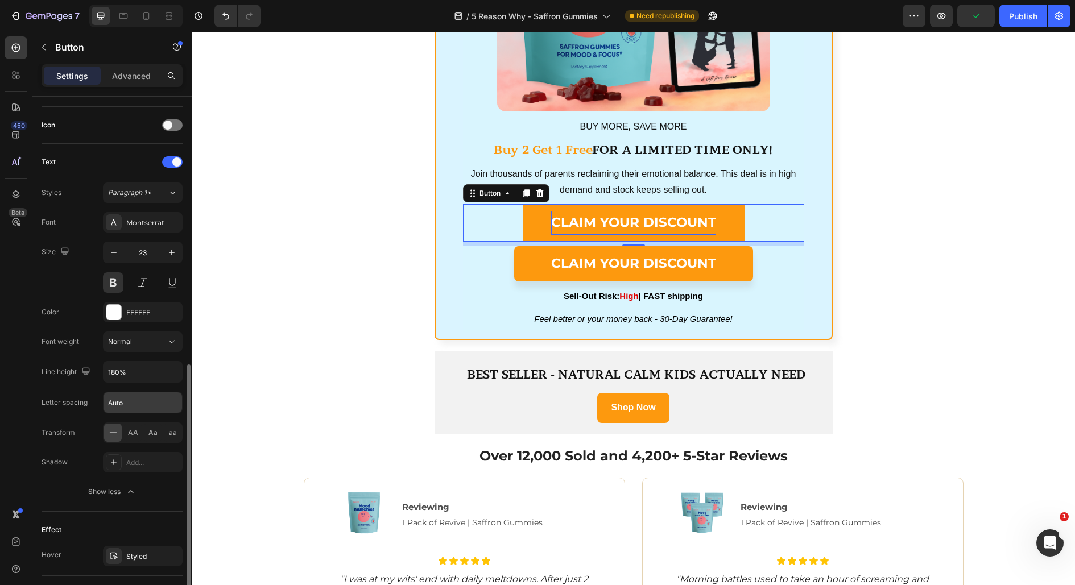
scroll to position [441, 0]
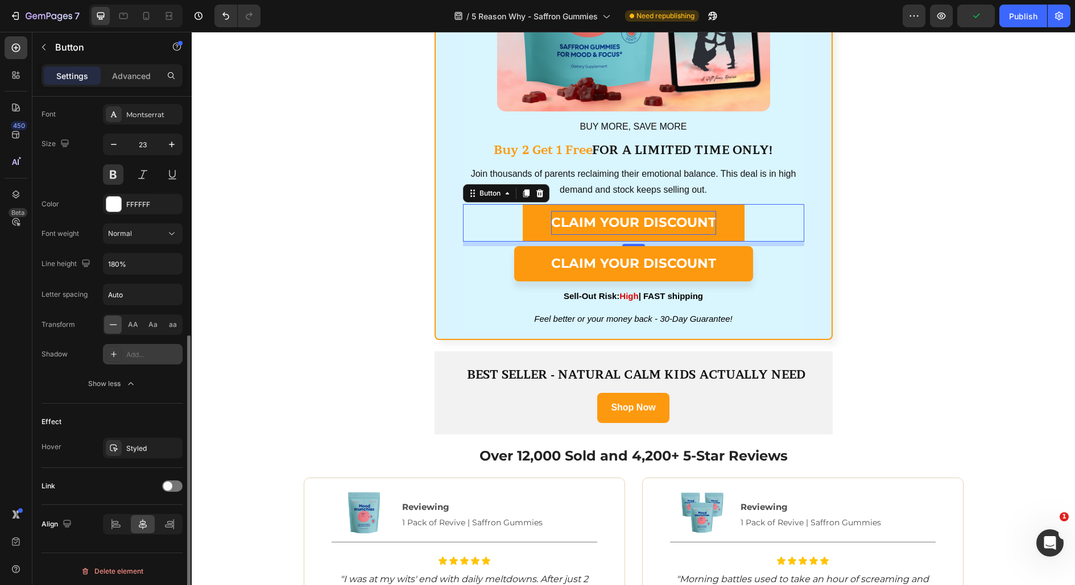
click at [127, 354] on div "Add..." at bounding box center [152, 355] width 53 height 10
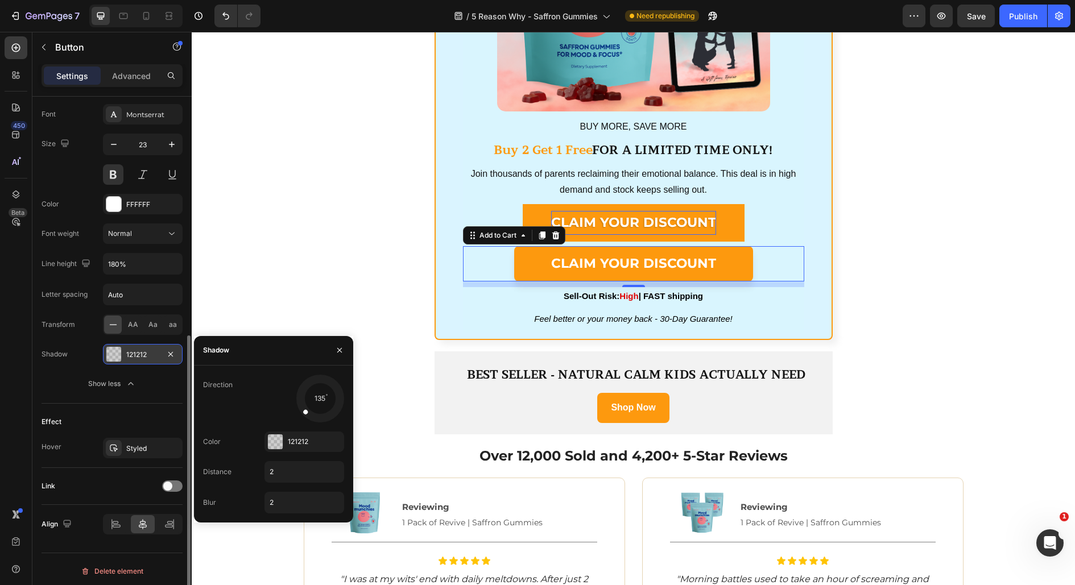
click at [532, 271] on button "CLAIM YOUR DISCOUNT" at bounding box center [633, 263] width 239 height 35
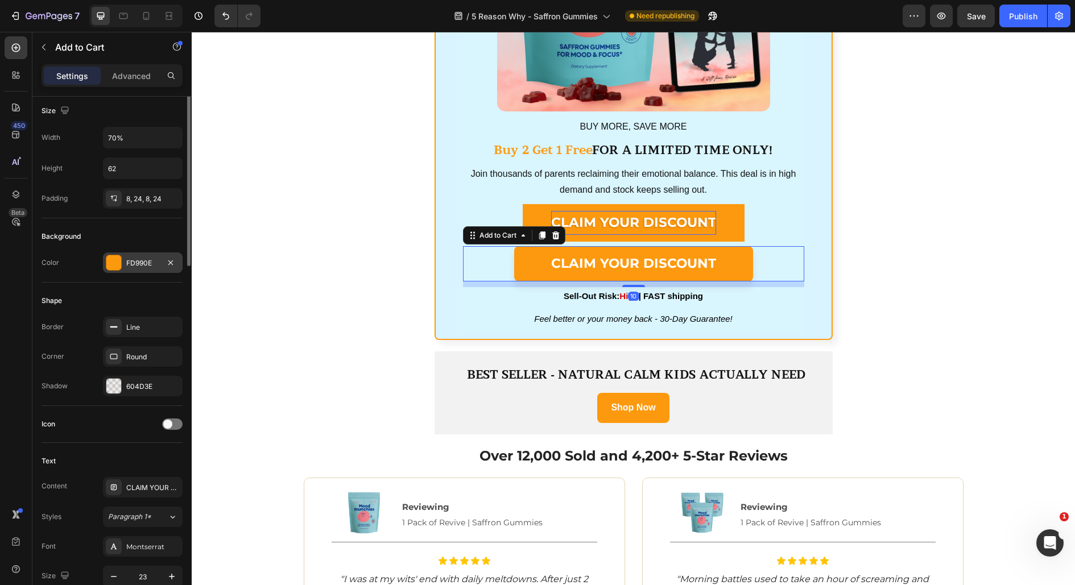
scroll to position [161, 0]
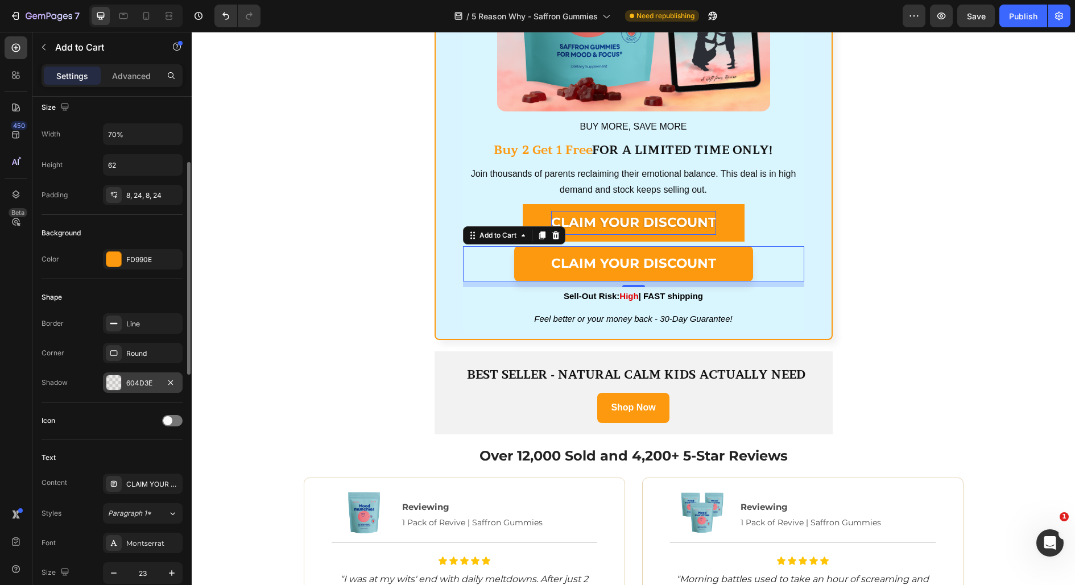
click at [148, 387] on div "604D3E" at bounding box center [143, 383] width 80 height 20
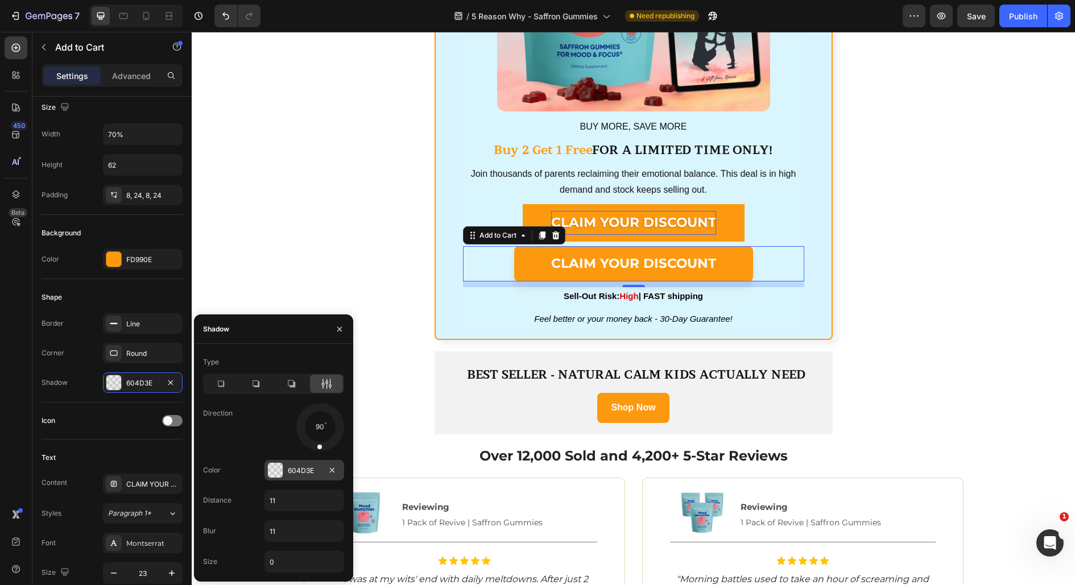
click at [298, 474] on div "604D3E" at bounding box center [304, 471] width 33 height 10
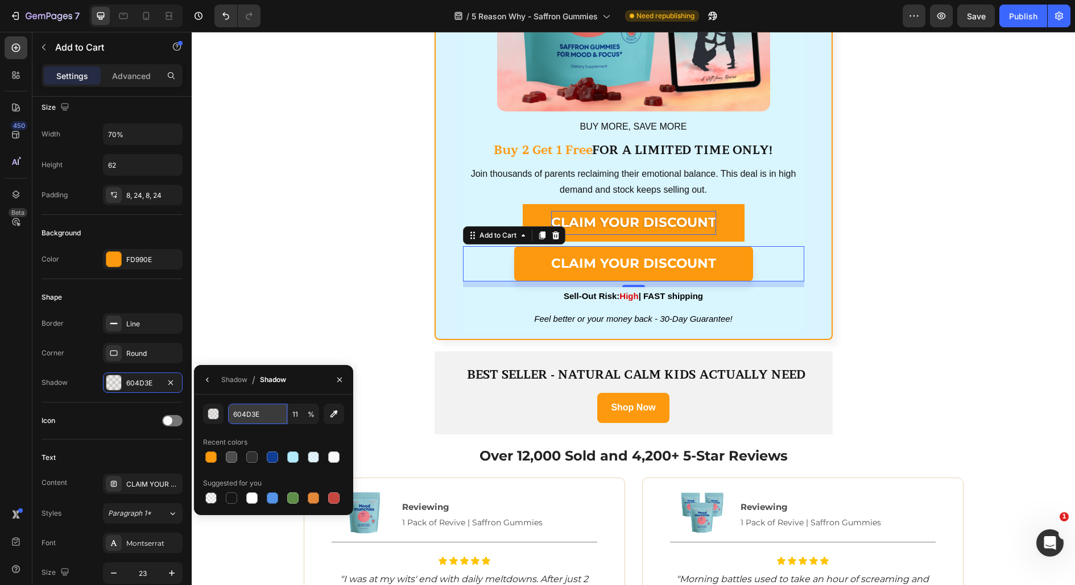
click at [250, 416] on input "604D3E" at bounding box center [257, 414] width 59 height 20
click at [93, 380] on div "Shadow 604D3E" at bounding box center [112, 383] width 141 height 20
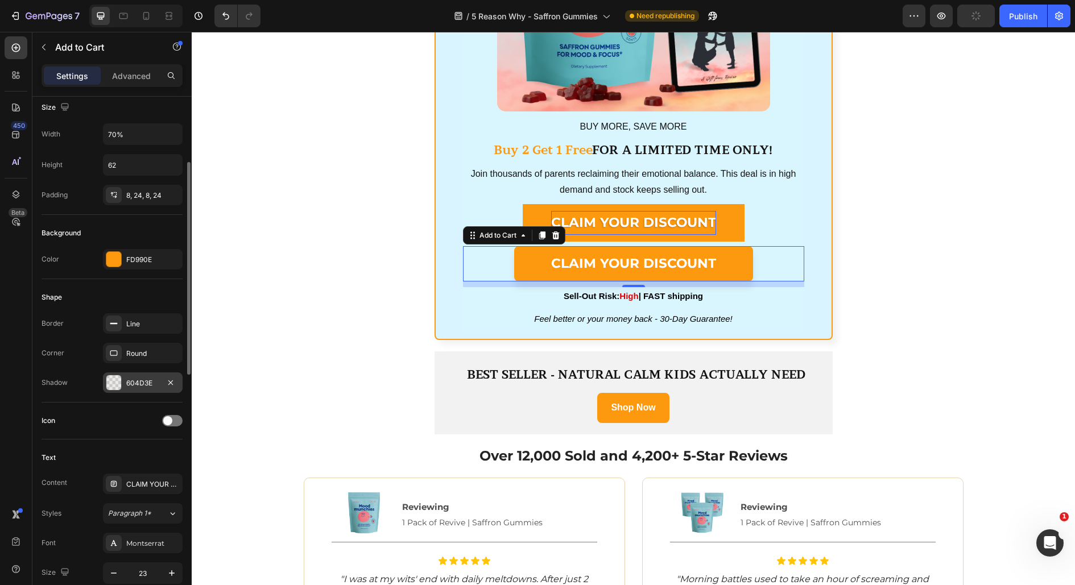
click at [136, 383] on div "604D3E" at bounding box center [142, 383] width 33 height 10
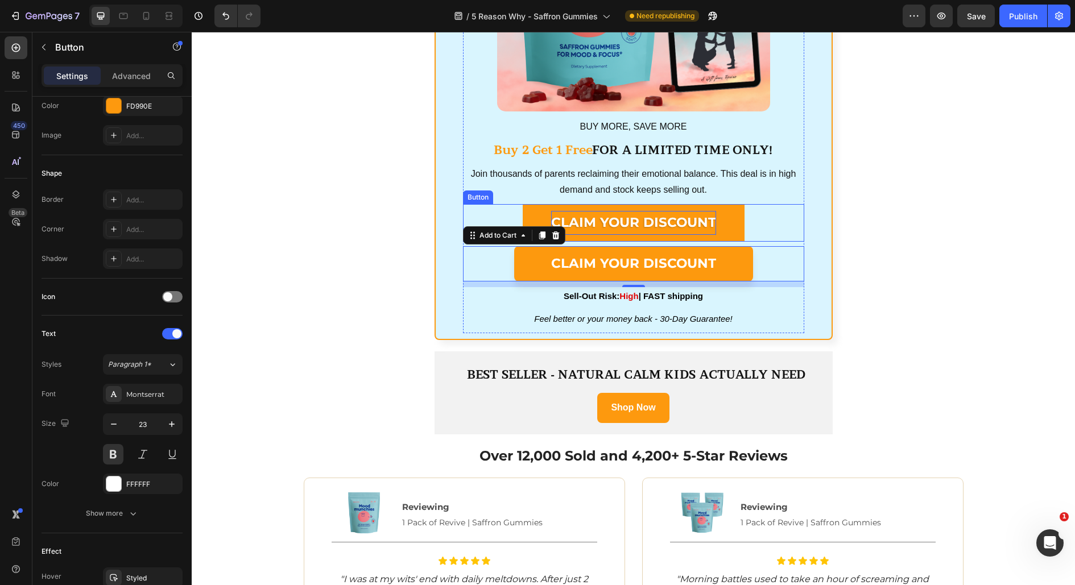
click at [534, 214] on button "CLAIM YOUR DISCOUNT" at bounding box center [634, 222] width 222 height 37
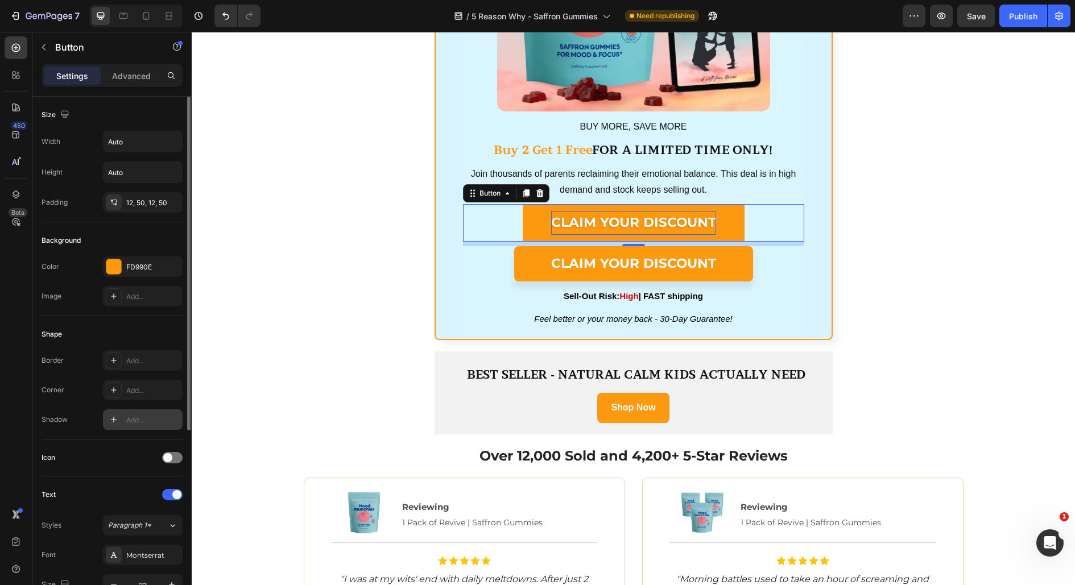
click at [131, 424] on div "Add..." at bounding box center [143, 420] width 80 height 20
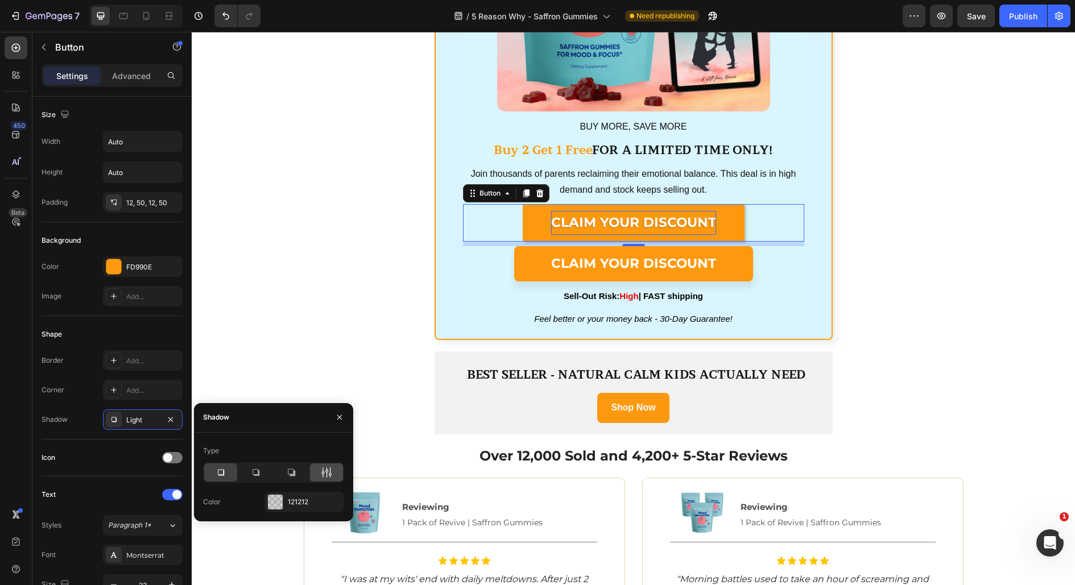
click at [332, 478] on div at bounding box center [326, 473] width 33 height 18
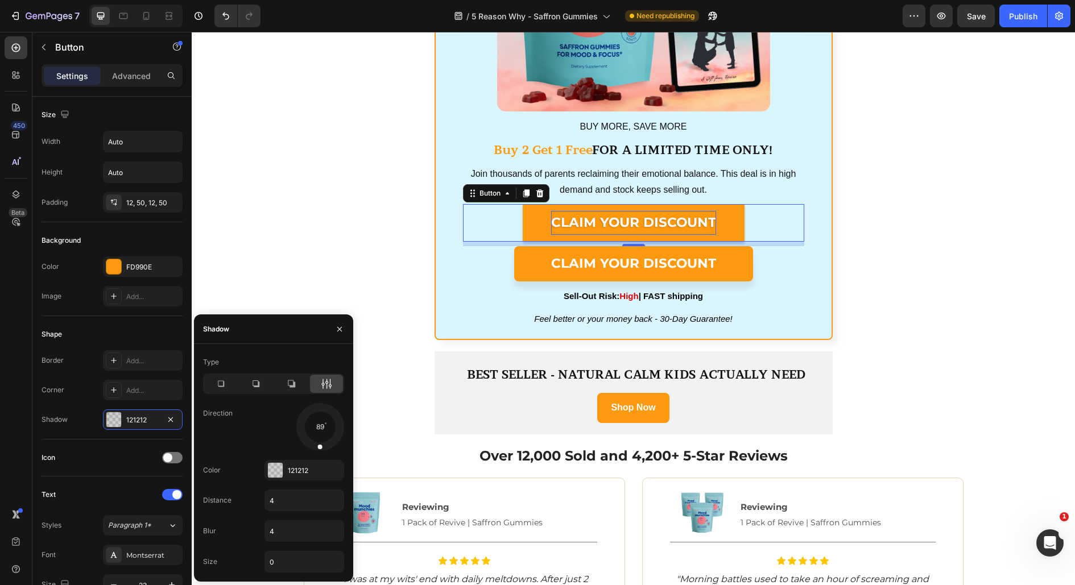
drag, startPoint x: 333, startPoint y: 441, endPoint x: 319, endPoint y: 454, distance: 18.9
click at [319, 454] on div "Type Direction 89 Color 121212 Distance 4 Blur 4 Size 0" at bounding box center [273, 463] width 159 height 220
click at [303, 501] on input "4" at bounding box center [304, 500] width 78 height 20
type input "11"
click at [301, 538] on input "4" at bounding box center [304, 531] width 78 height 20
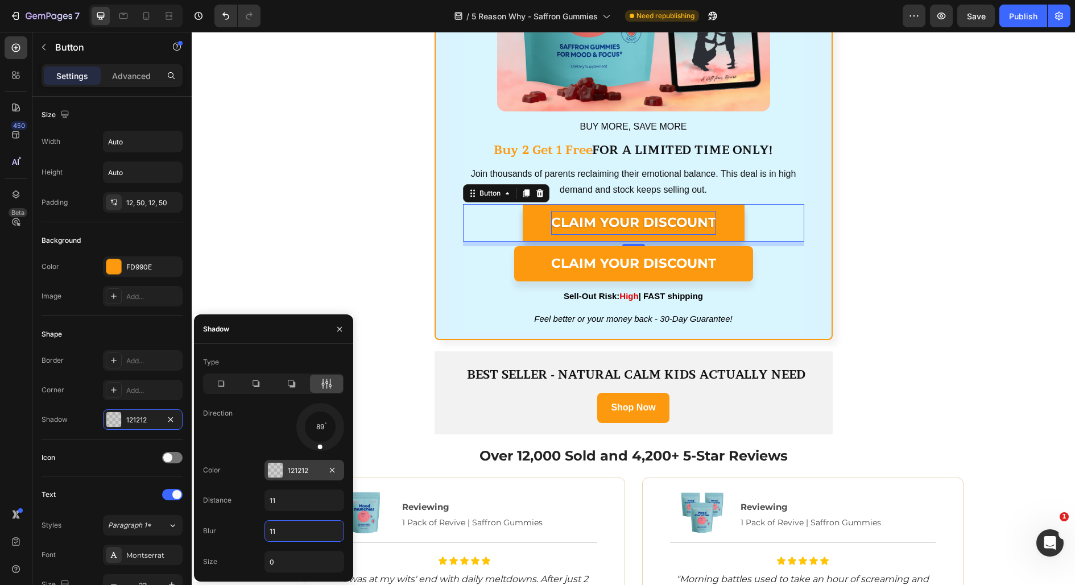
type input "11"
click at [309, 472] on div "121212" at bounding box center [304, 471] width 33 height 10
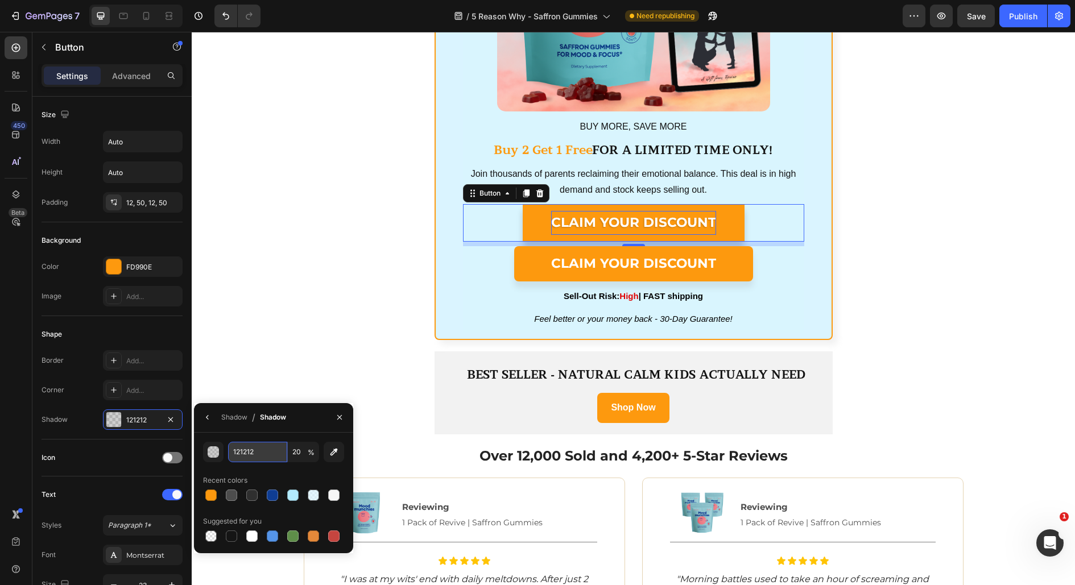
click at [257, 455] on input "121212" at bounding box center [257, 452] width 59 height 20
paste input "604D3E"
type input "604D3E"
click at [276, 393] on div "1. Get Your Sweet Child Back Within Just 2-3 Weeks Heading Image Stop waiting m…" at bounding box center [633, 62] width 883 height 3615
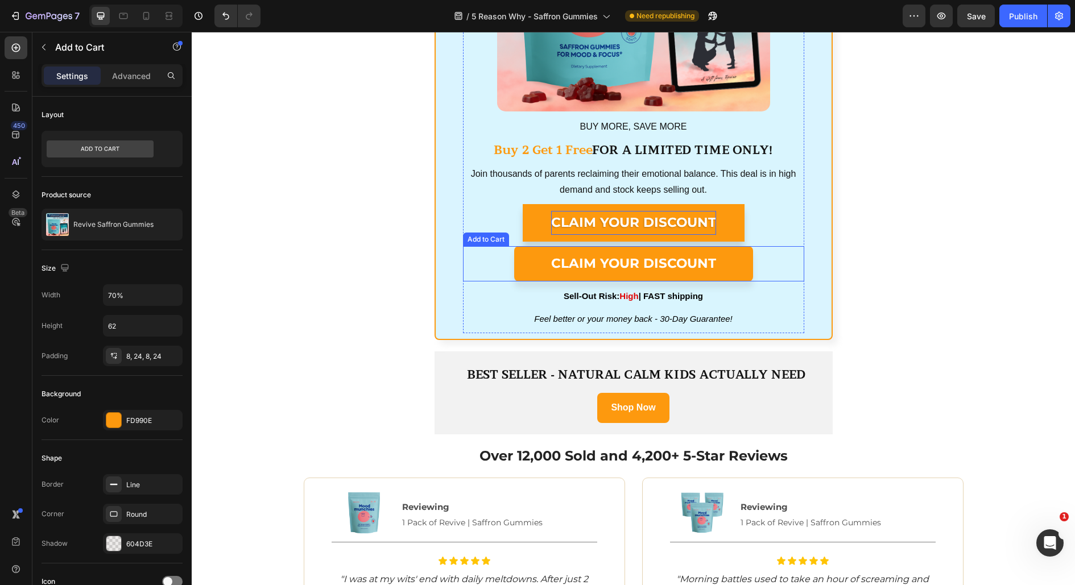
click at [482, 261] on div "CLAIM YOUR DISCOUNT Add to Cart" at bounding box center [633, 263] width 341 height 35
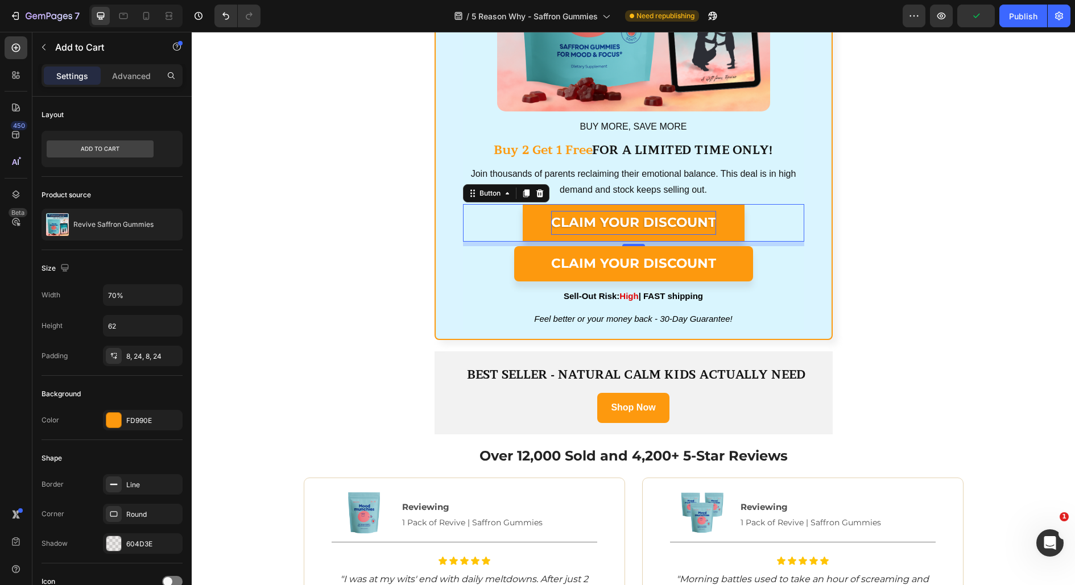
click at [741, 208] on button "CLAIM YOUR DISCOUNT" at bounding box center [634, 222] width 222 height 37
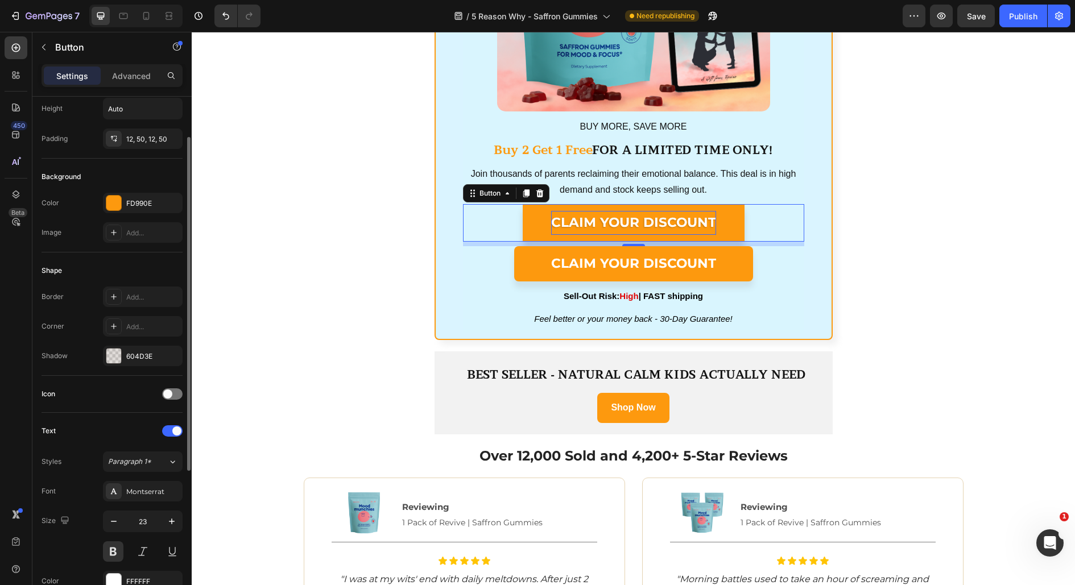
scroll to position [84, 0]
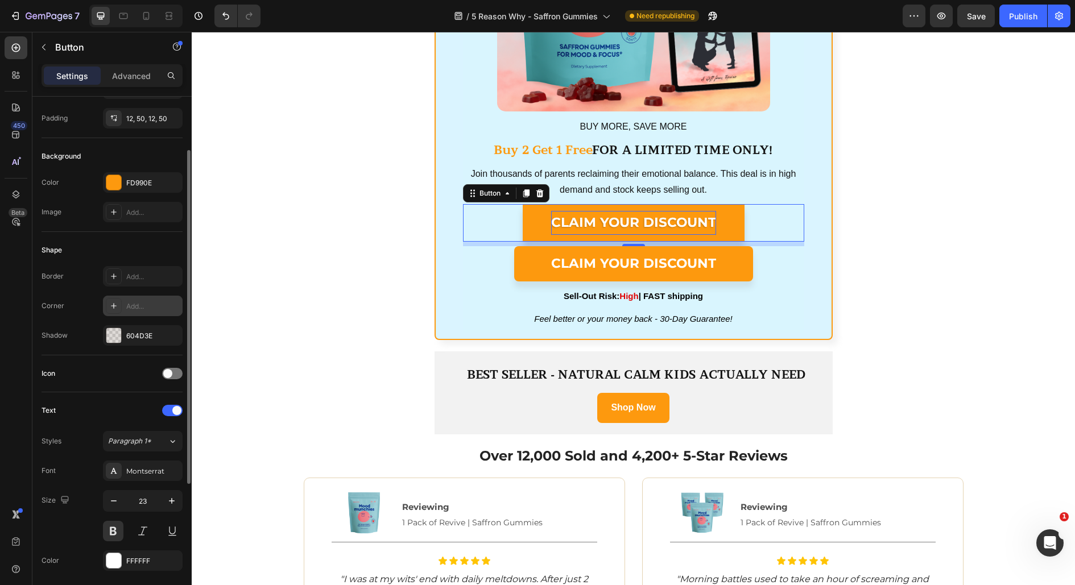
click at [148, 311] on div "Add..." at bounding box center [143, 306] width 80 height 20
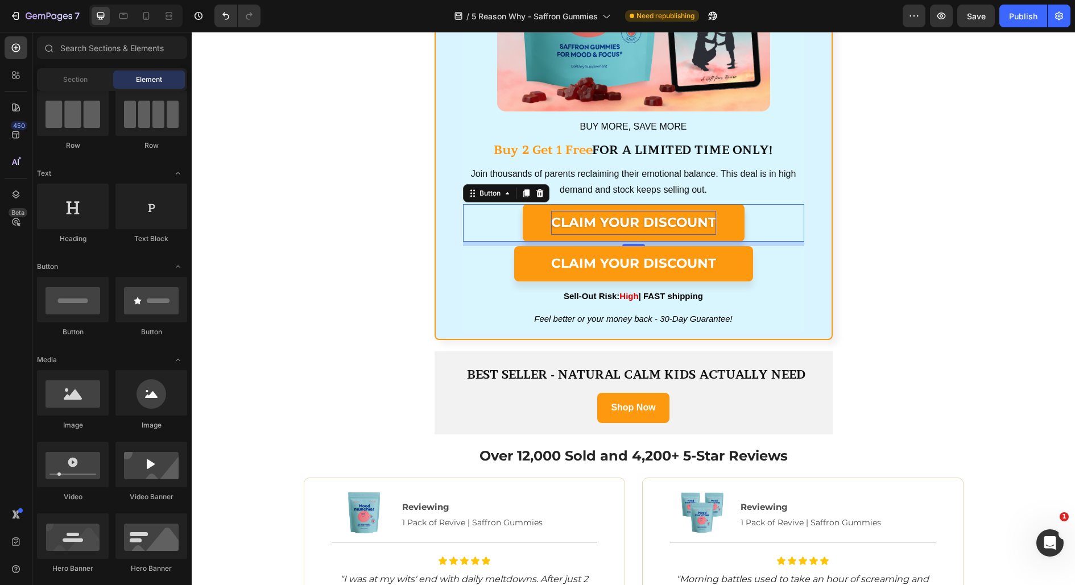
click at [289, 249] on div "1. Get Your Sweet Child Back Within Just 2-3 Weeks Heading Image Stop waiting m…" at bounding box center [633, 62] width 883 height 3615
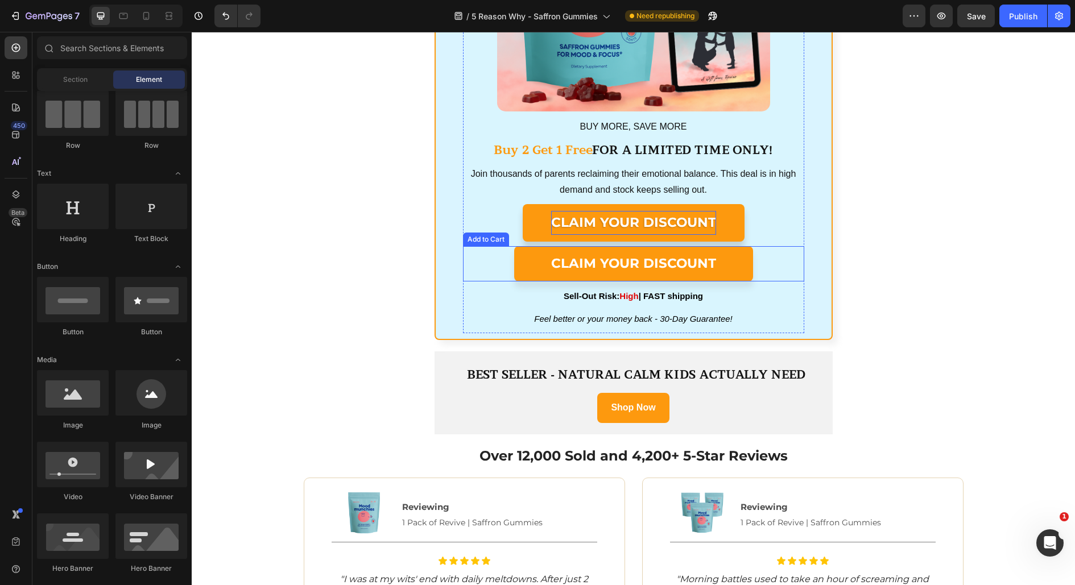
click at [493, 264] on div "CLAIM YOUR DISCOUNT Add to Cart" at bounding box center [633, 263] width 341 height 35
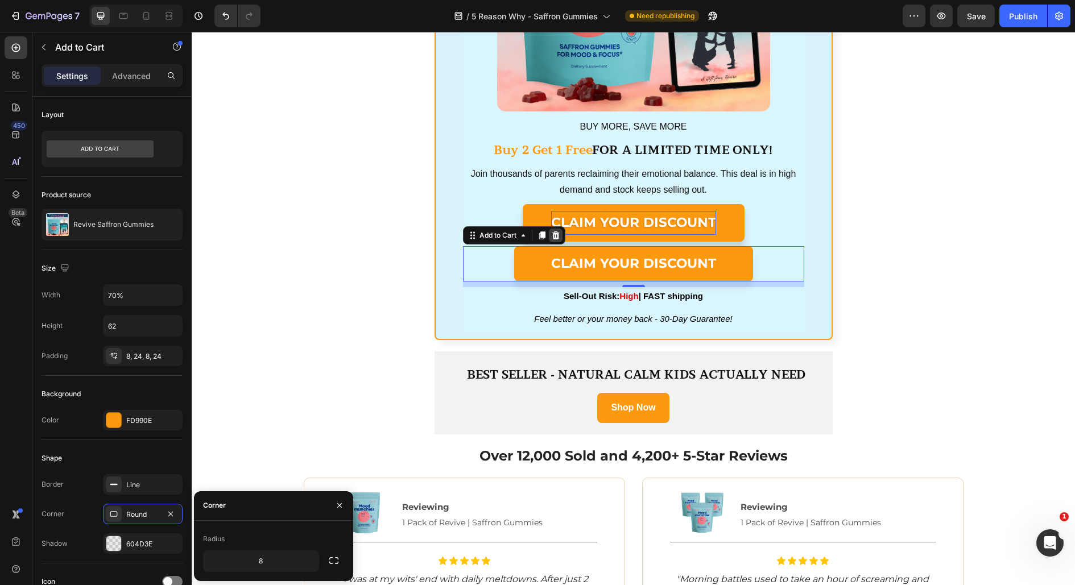
click at [556, 238] on icon at bounding box center [555, 235] width 7 height 8
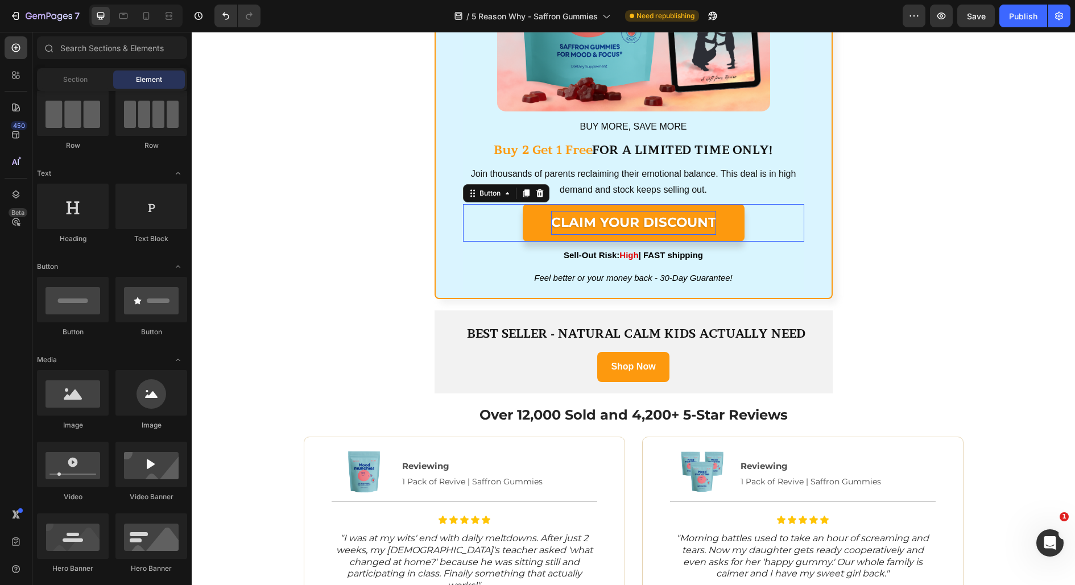
click at [505, 221] on div "CLAIM YOUR DISCOUNT Button 0" at bounding box center [633, 222] width 341 height 37
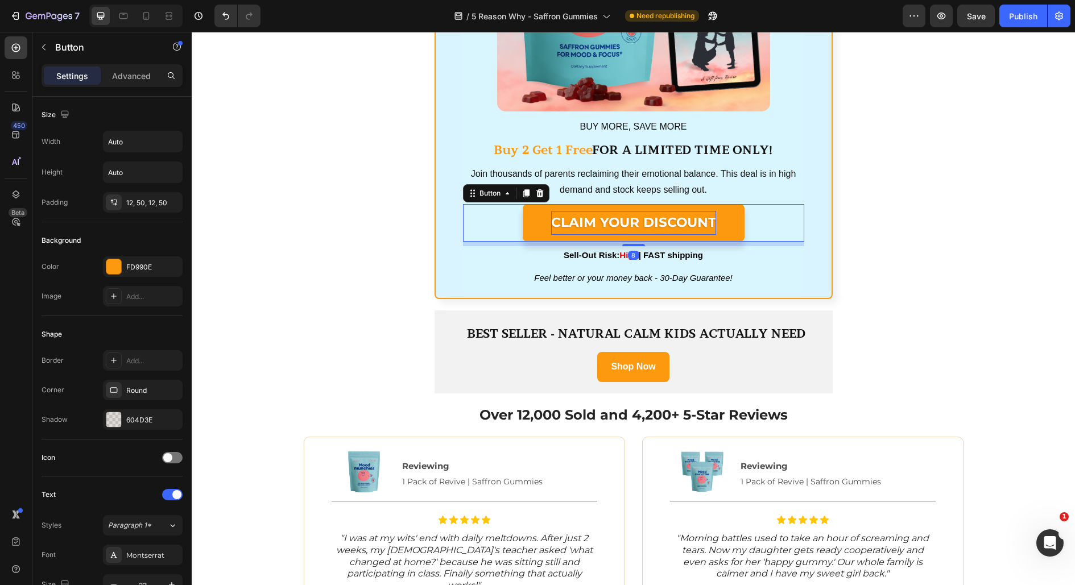
click at [897, 232] on div "1. Get Your Sweet Child Back Within Just 2-3 Weeks Heading Image Stop waiting m…" at bounding box center [633, 42] width 883 height 3574
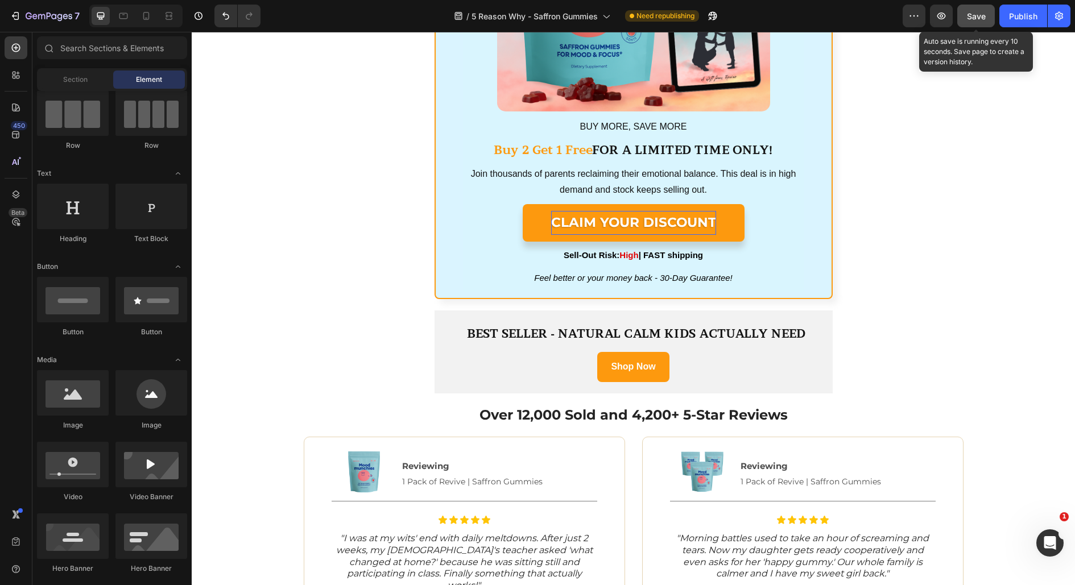
click at [981, 23] on button "Save" at bounding box center [976, 16] width 38 height 23
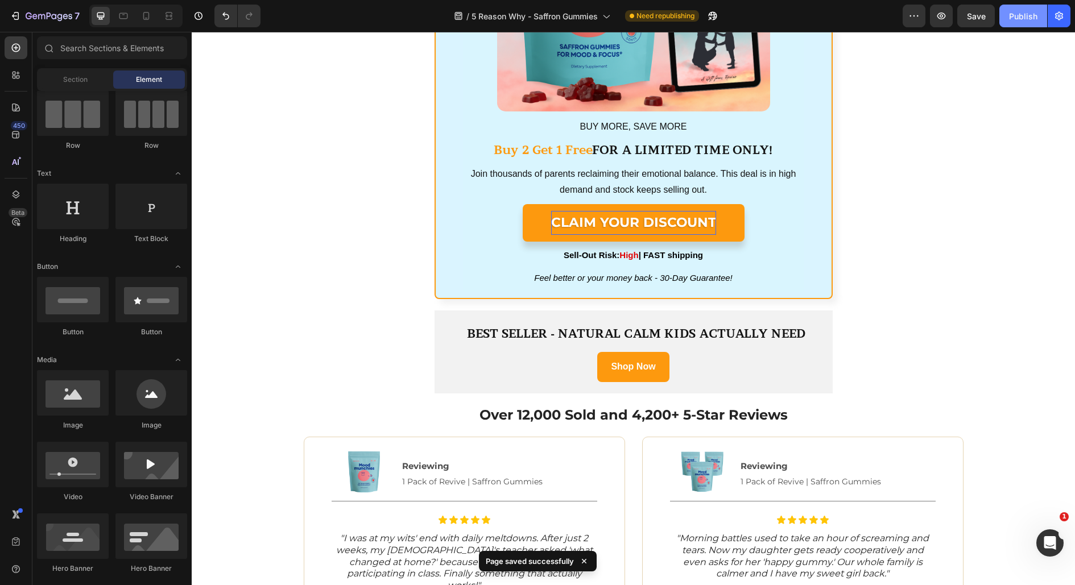
click at [1018, 22] on div "Publish" at bounding box center [1023, 16] width 28 height 12
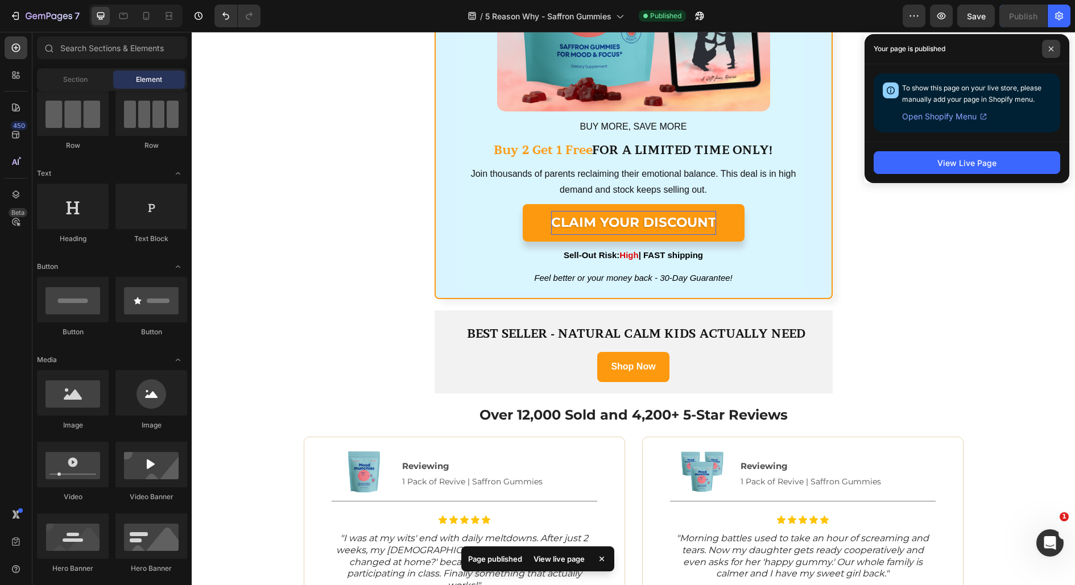
click at [1051, 44] on span at bounding box center [1051, 49] width 18 height 18
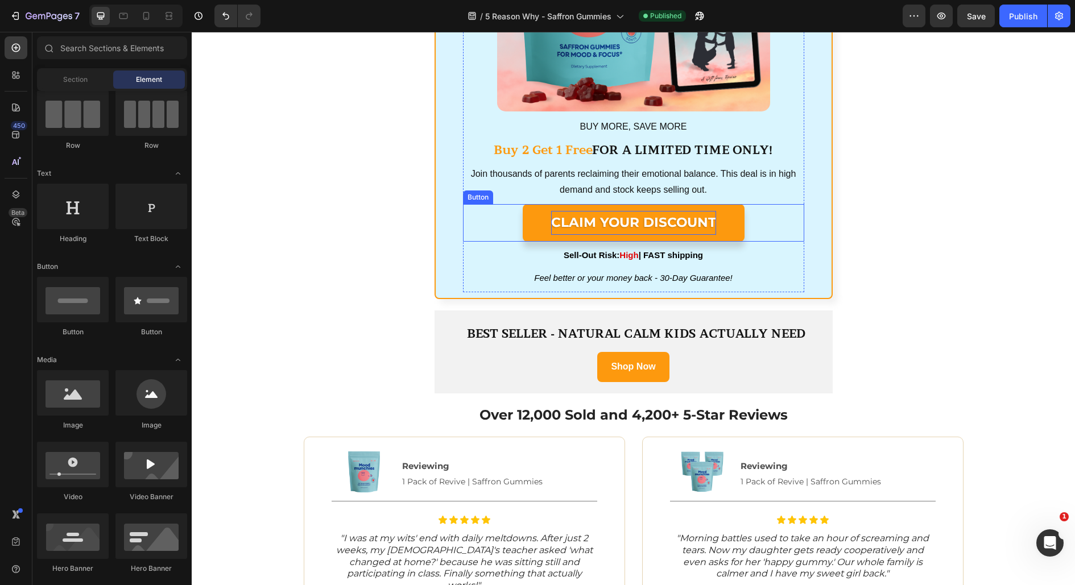
click at [534, 218] on button "CLAIM YOUR DISCOUNT" at bounding box center [634, 222] width 222 height 37
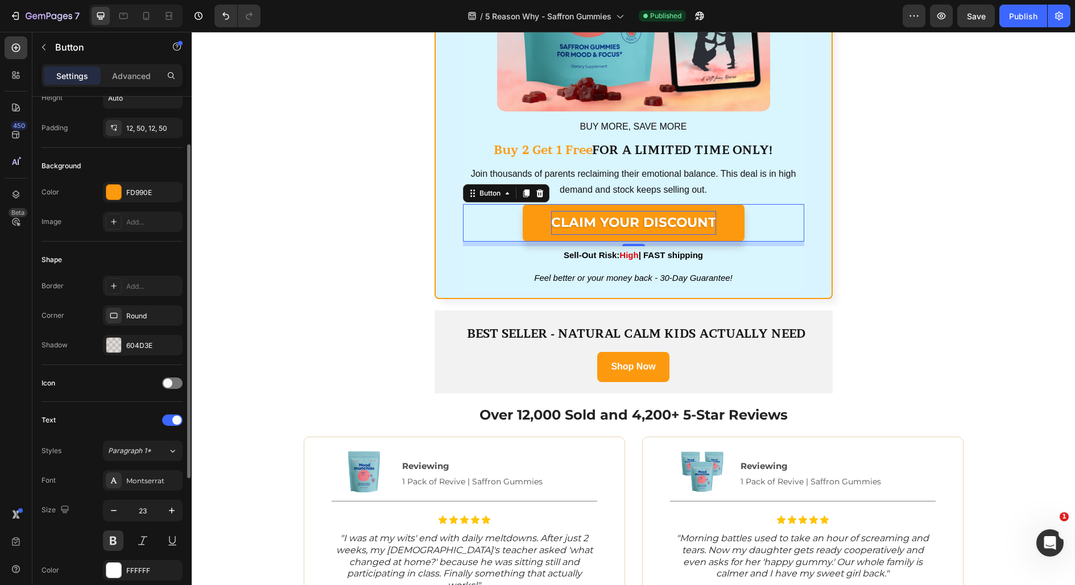
scroll to position [291, 0]
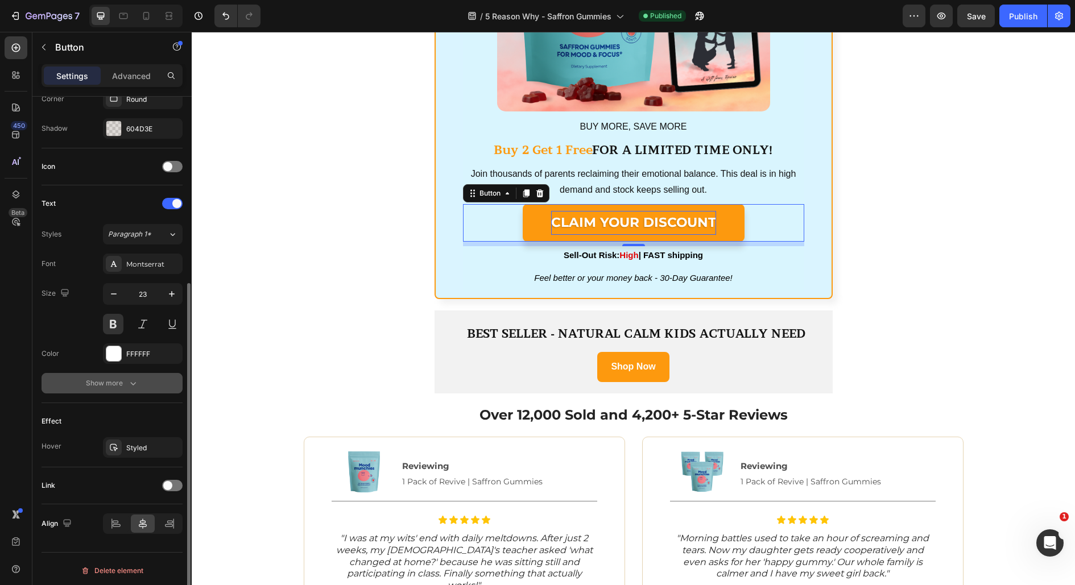
click at [122, 383] on div "Show more" at bounding box center [112, 383] width 53 height 11
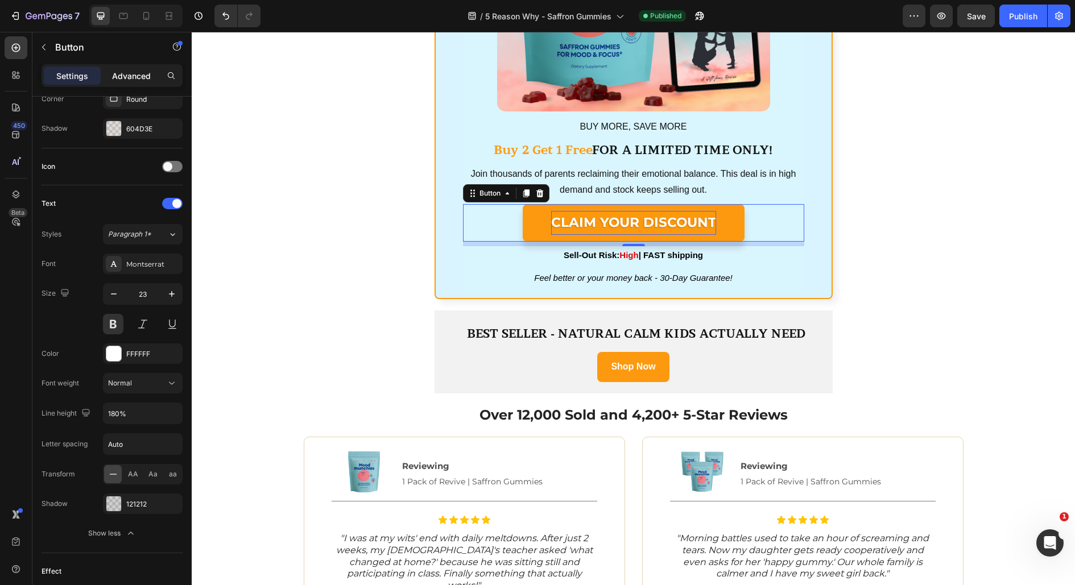
click at [136, 76] on p "Advanced" at bounding box center [131, 76] width 39 height 12
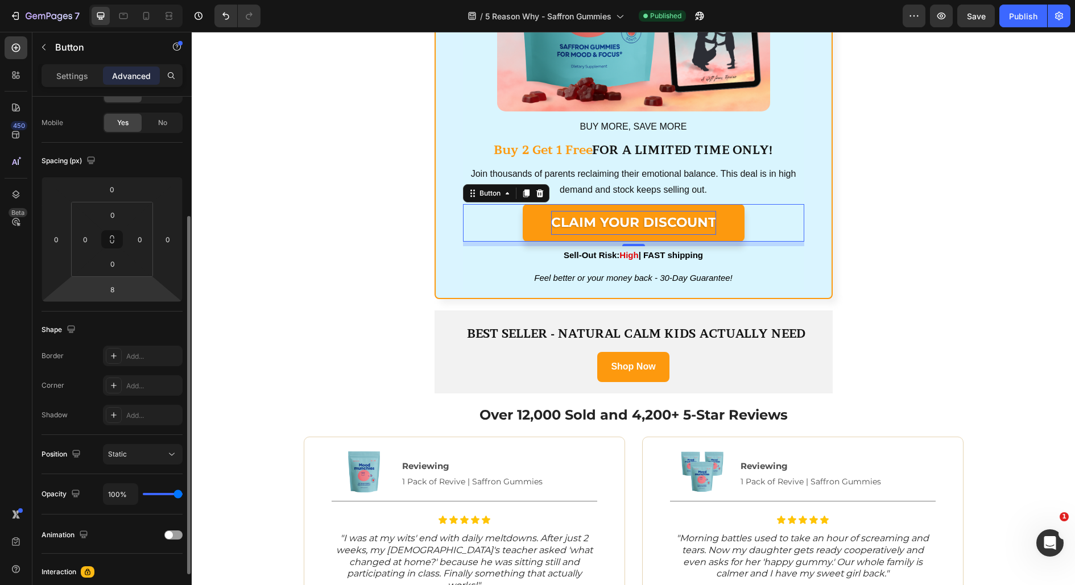
scroll to position [0, 0]
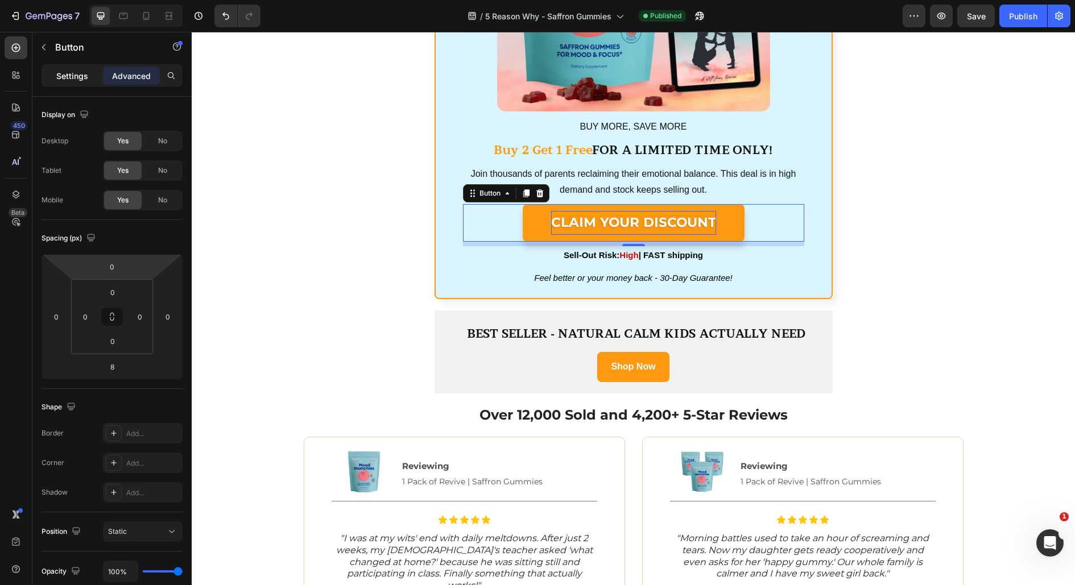
click at [67, 73] on p "Settings" at bounding box center [72, 76] width 32 height 12
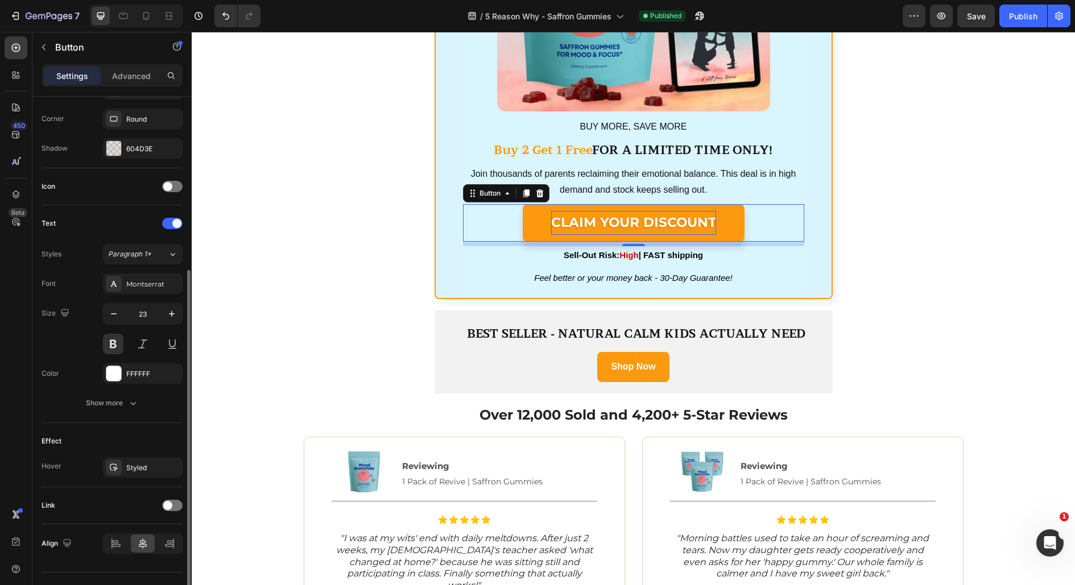
scroll to position [291, 0]
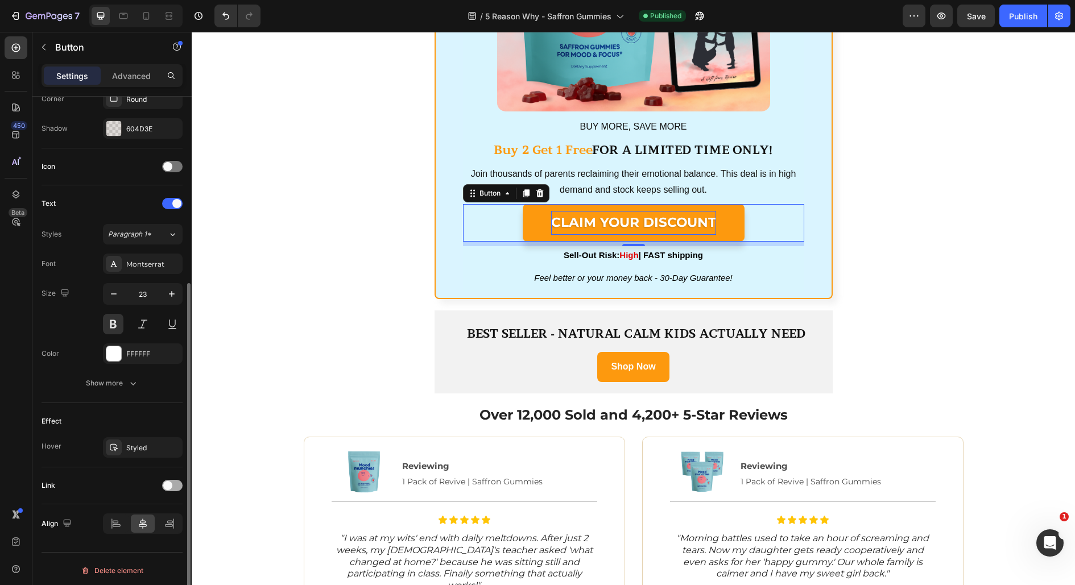
click at [163, 481] on span at bounding box center [167, 485] width 9 height 9
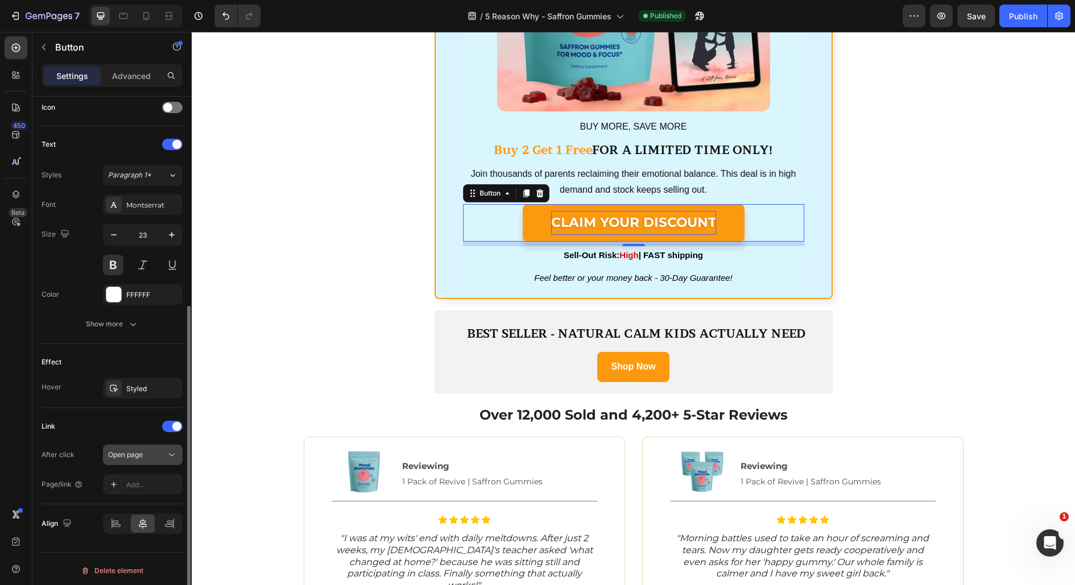
click at [147, 450] on div "Open page" at bounding box center [137, 455] width 58 height 10
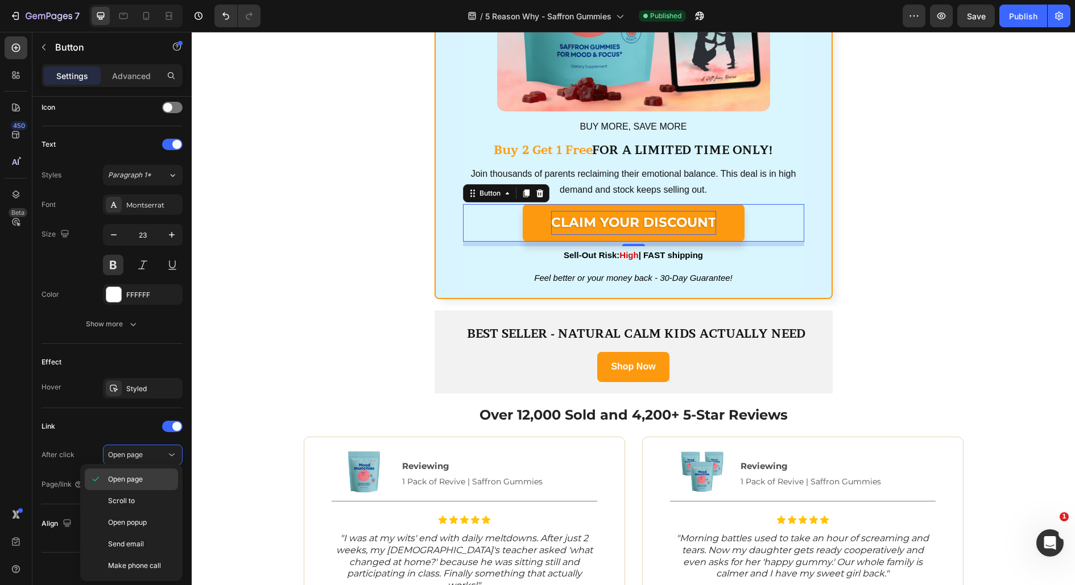
click at [145, 475] on p "Open page" at bounding box center [140, 479] width 65 height 10
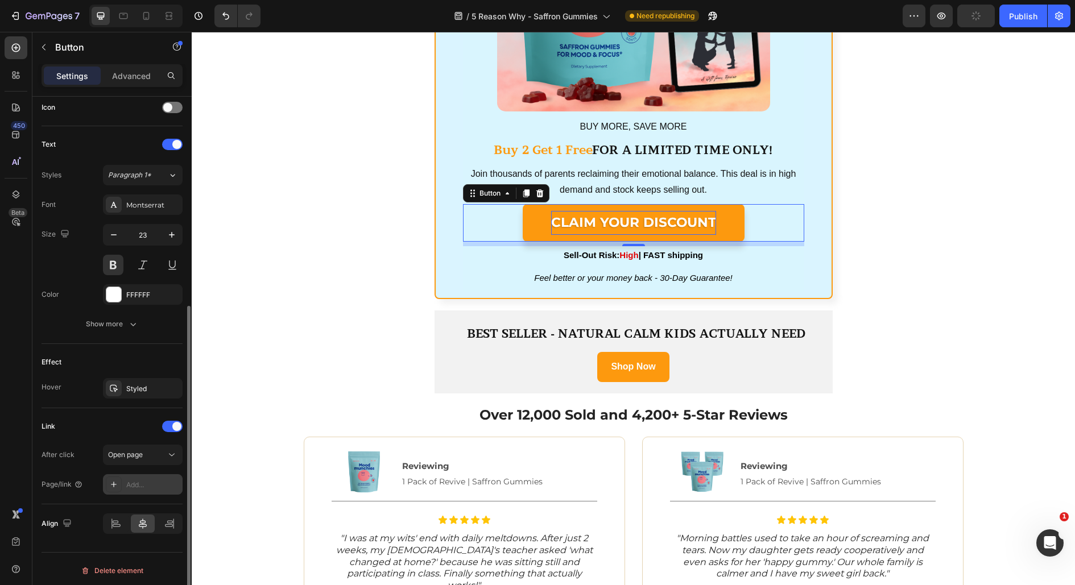
click at [142, 480] on div "Add..." at bounding box center [152, 485] width 53 height 10
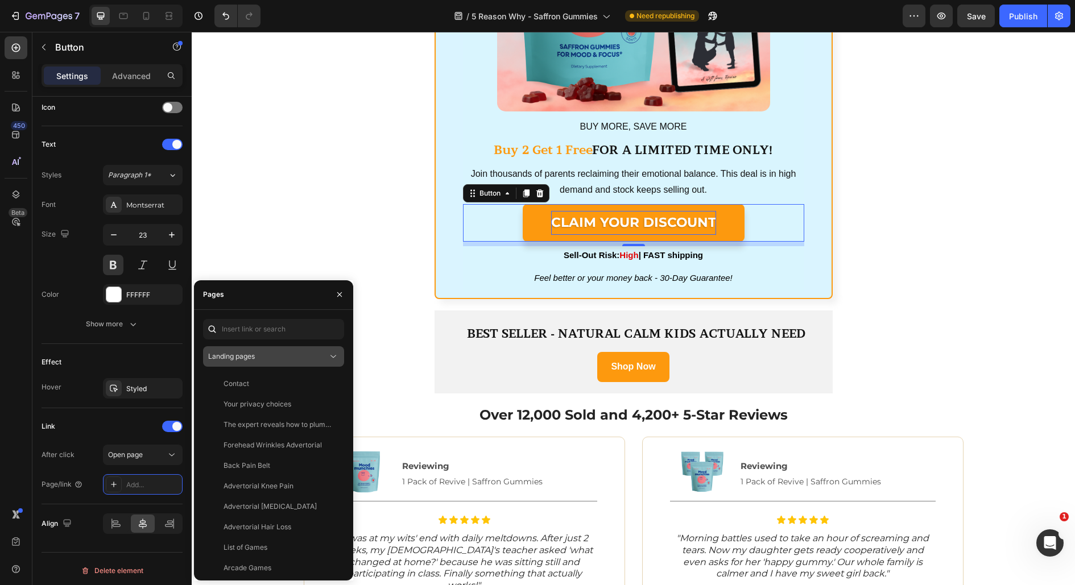
click at [260, 355] on div "Landing pages" at bounding box center [267, 357] width 119 height 10
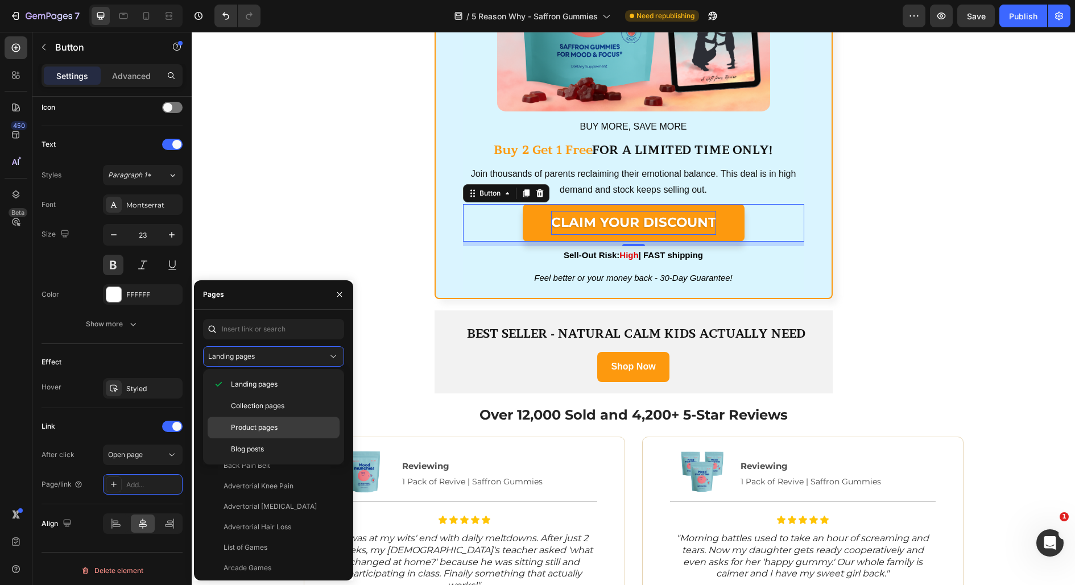
click at [256, 423] on span "Product pages" at bounding box center [254, 428] width 47 height 10
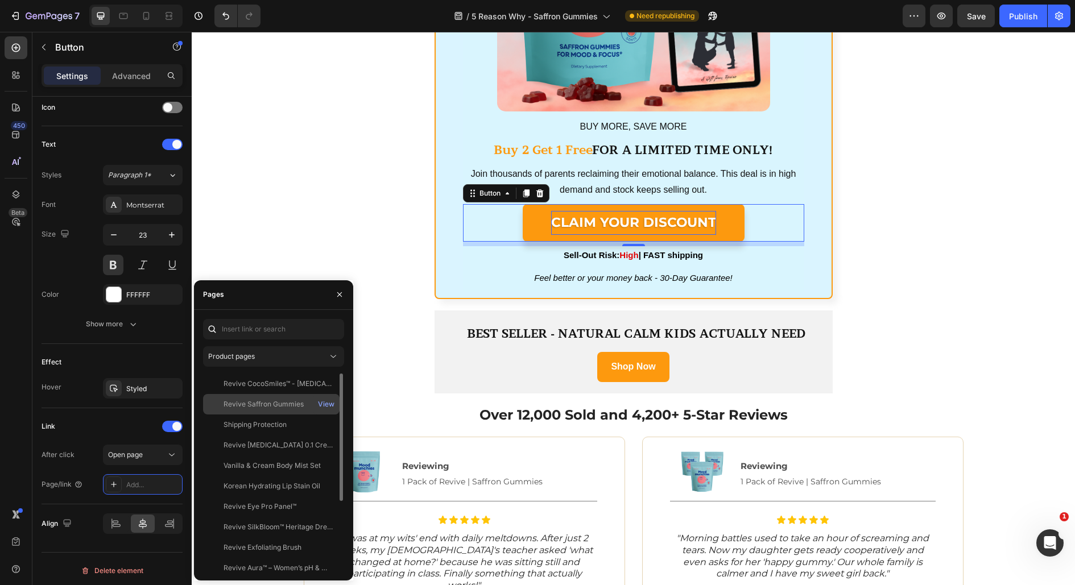
click at [261, 406] on div "Revive Saffron Gummies" at bounding box center [264, 404] width 80 height 10
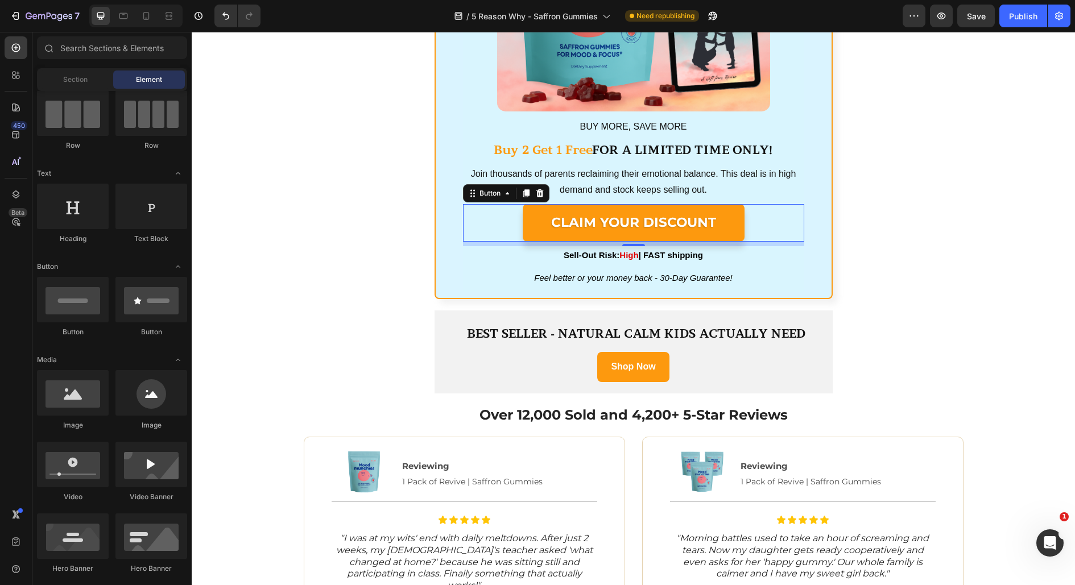
click at [323, 229] on div "1. Get Your Sweet Child Back Within Just 2-3 Weeks Heading Image Stop waiting m…" at bounding box center [633, 42] width 883 height 3574
click at [1015, 22] on button "Publish" at bounding box center [1023, 16] width 48 height 23
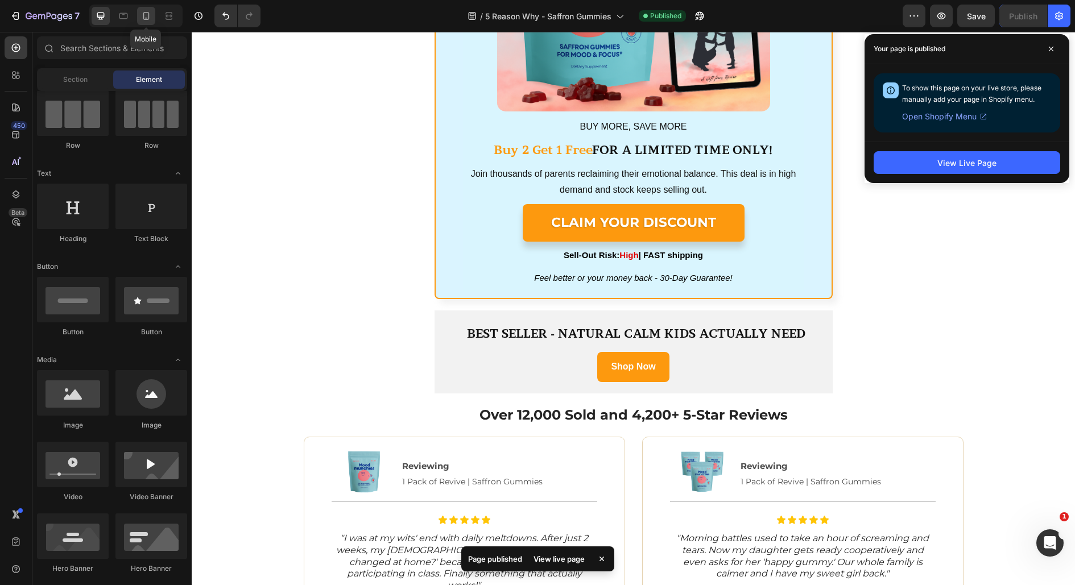
click at [147, 19] on icon at bounding box center [145, 15] width 11 height 11
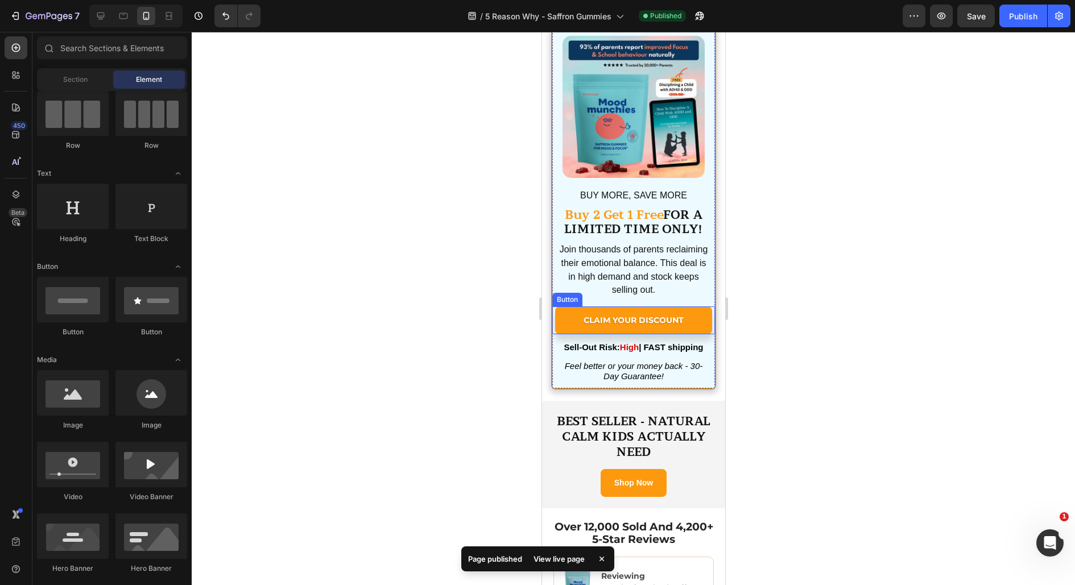
click at [700, 316] on link "CLAIM YOUR DISCOUNT" at bounding box center [633, 321] width 157 height 28
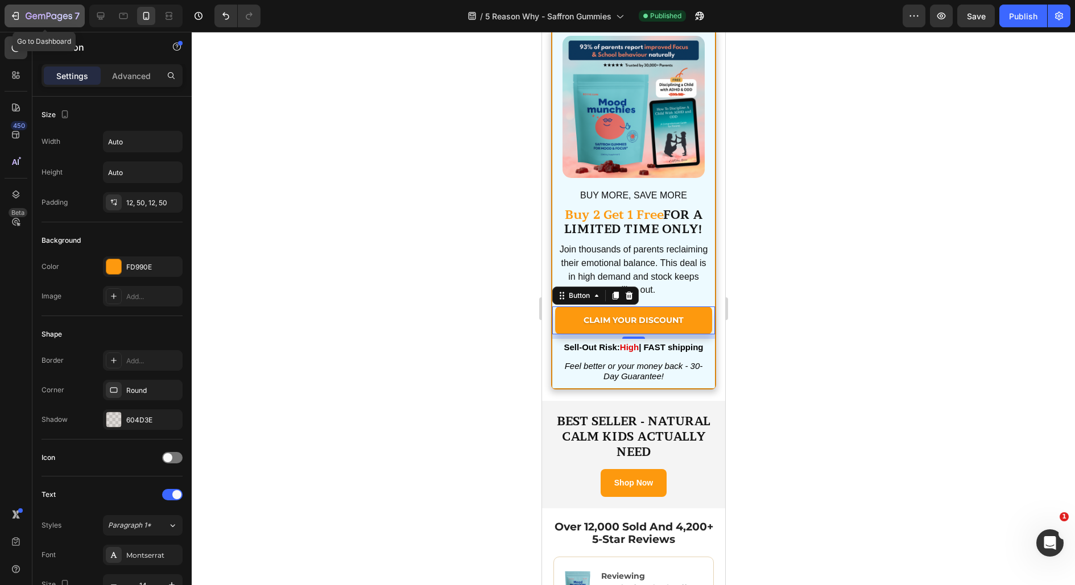
click at [14, 14] on icon "button" at bounding box center [15, 15] width 11 height 11
